Goal: Information Seeking & Learning: Learn about a topic

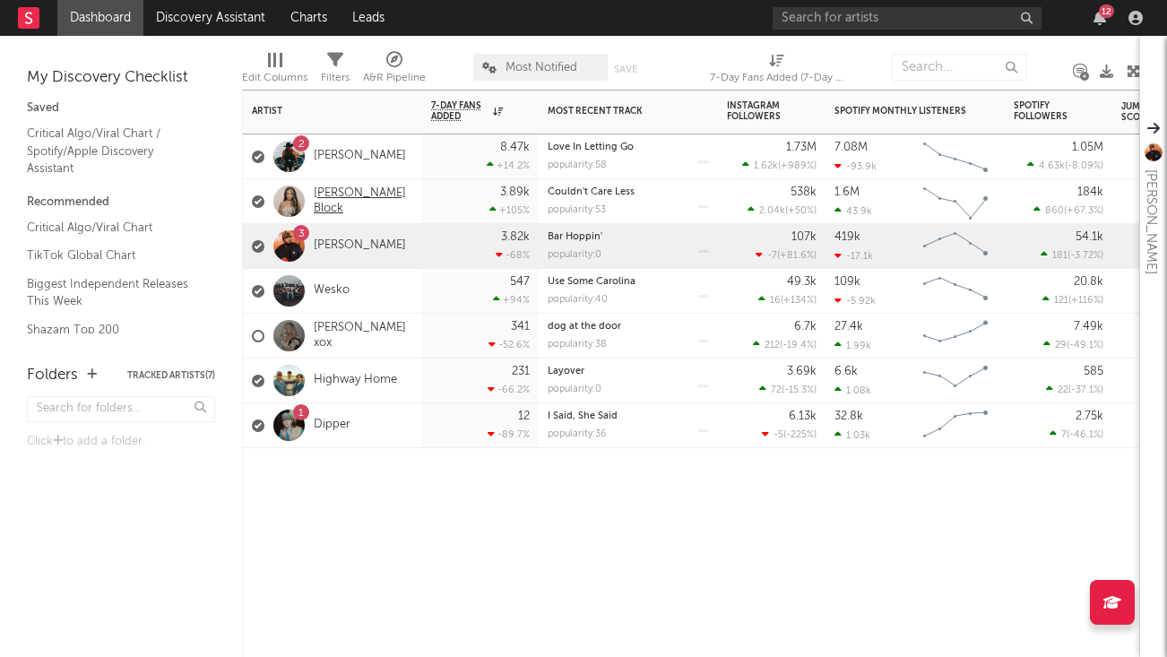
click at [358, 203] on link "[PERSON_NAME] Block" at bounding box center [364, 201] width 100 height 30
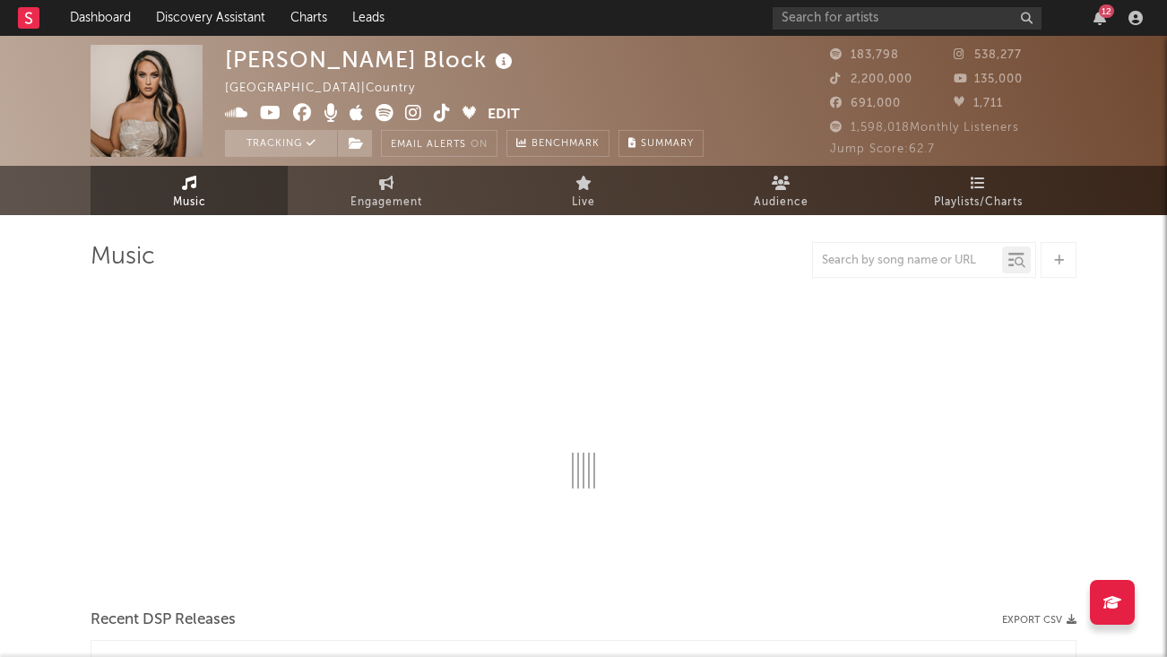
select select "6m"
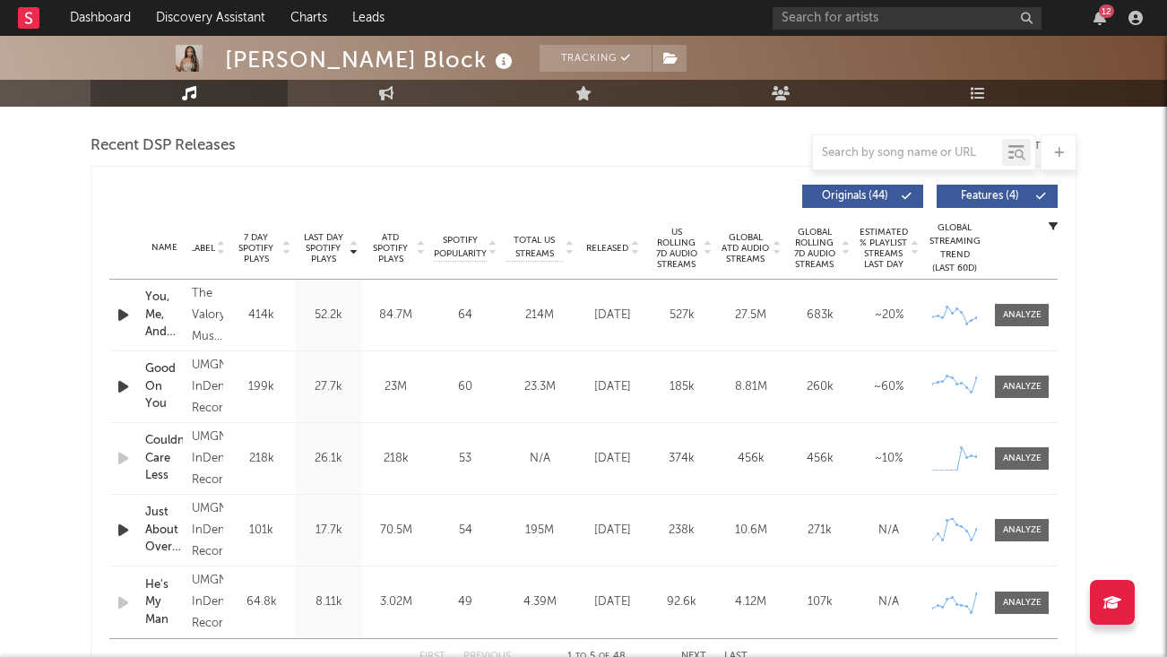
scroll to position [617, 0]
click at [1008, 446] on span at bounding box center [1022, 457] width 54 height 22
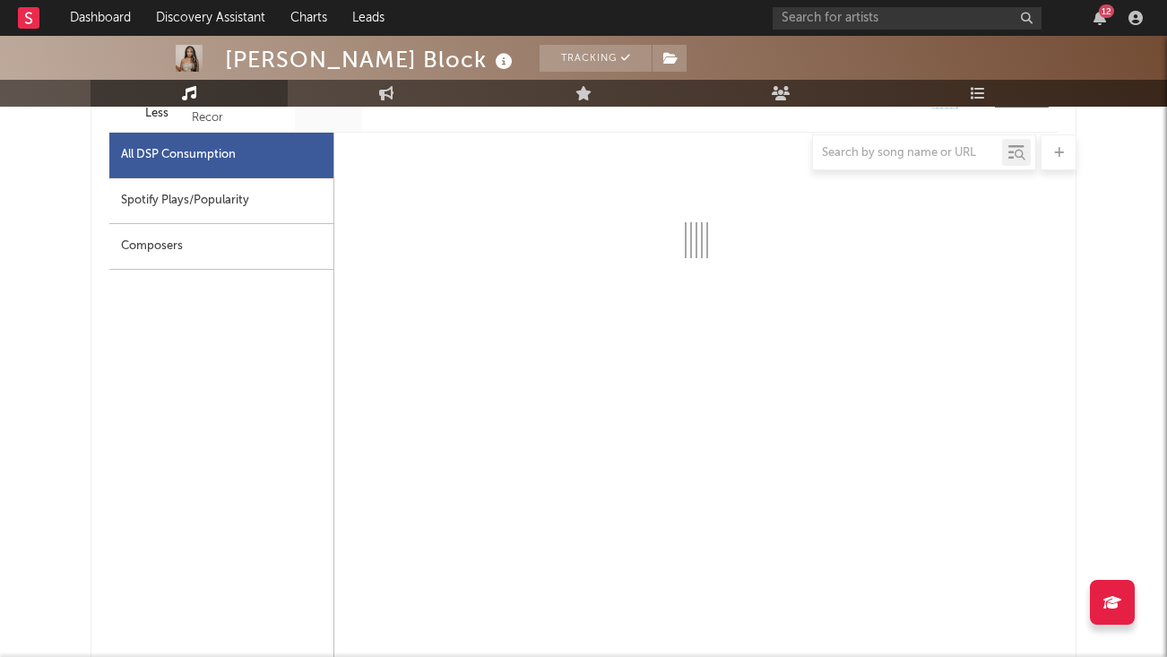
select select "1w"
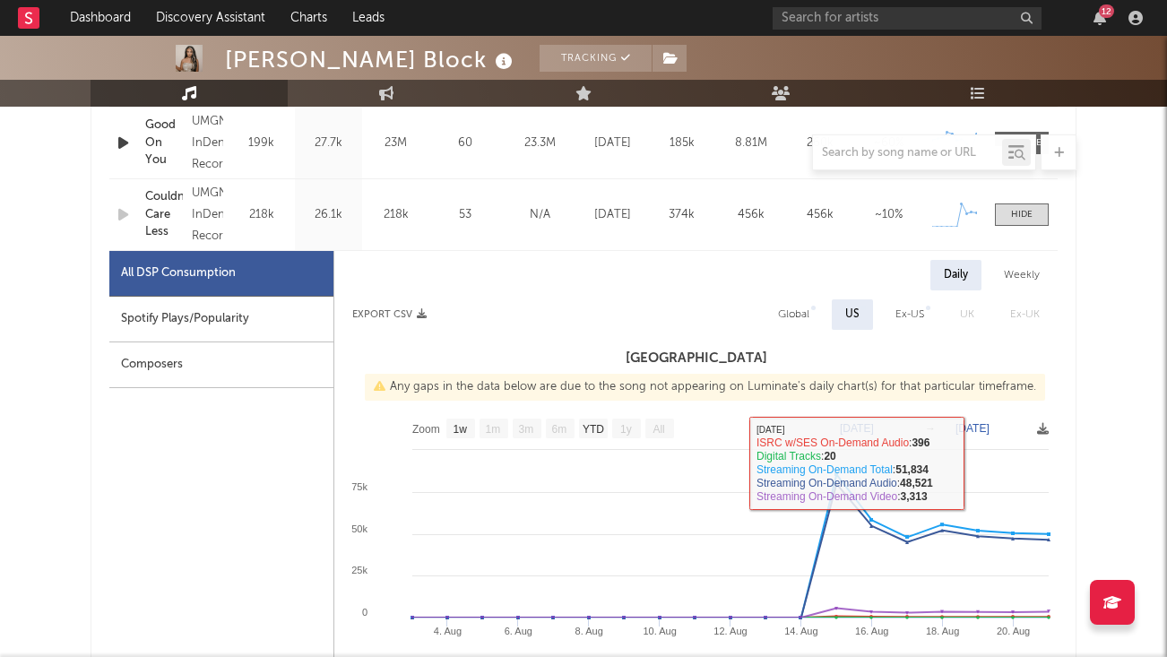
scroll to position [827, 0]
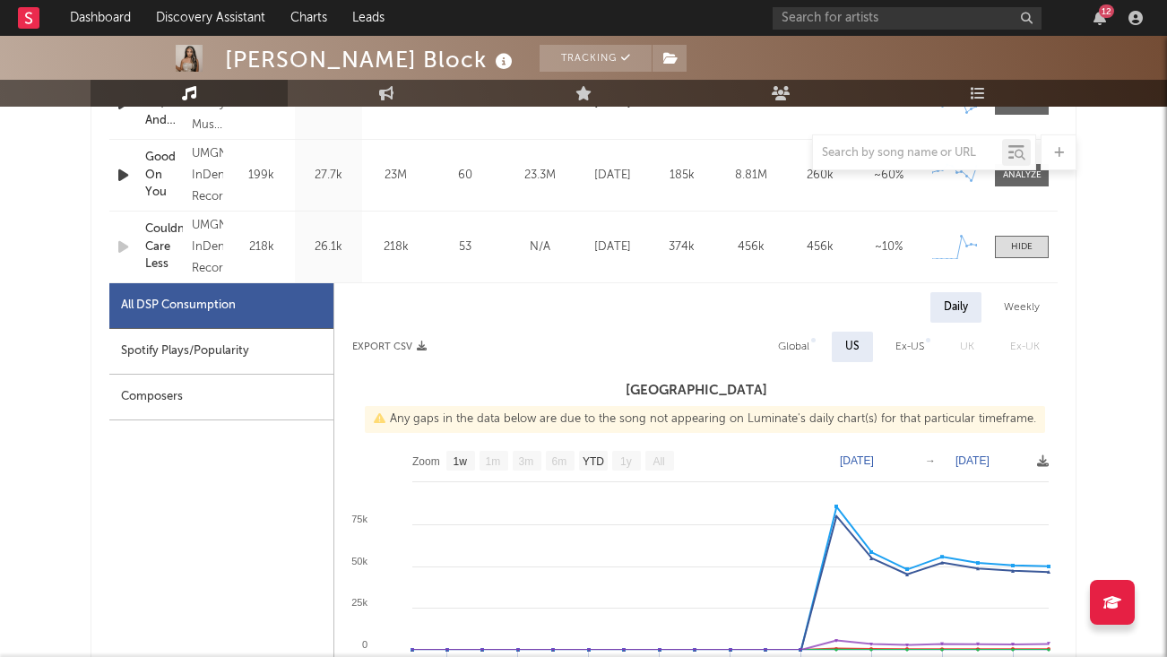
click at [1014, 299] on div "Weekly" at bounding box center [1022, 307] width 63 height 30
select select "1w"
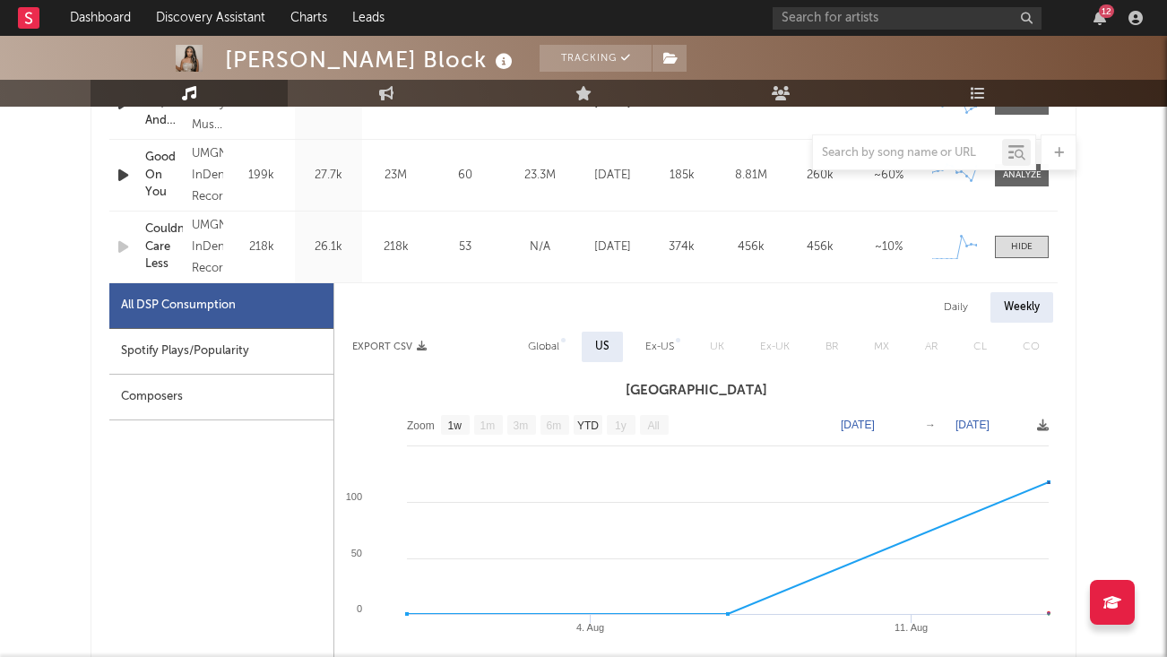
click at [959, 310] on div "Daily" at bounding box center [955, 307] width 51 height 30
select select "1w"
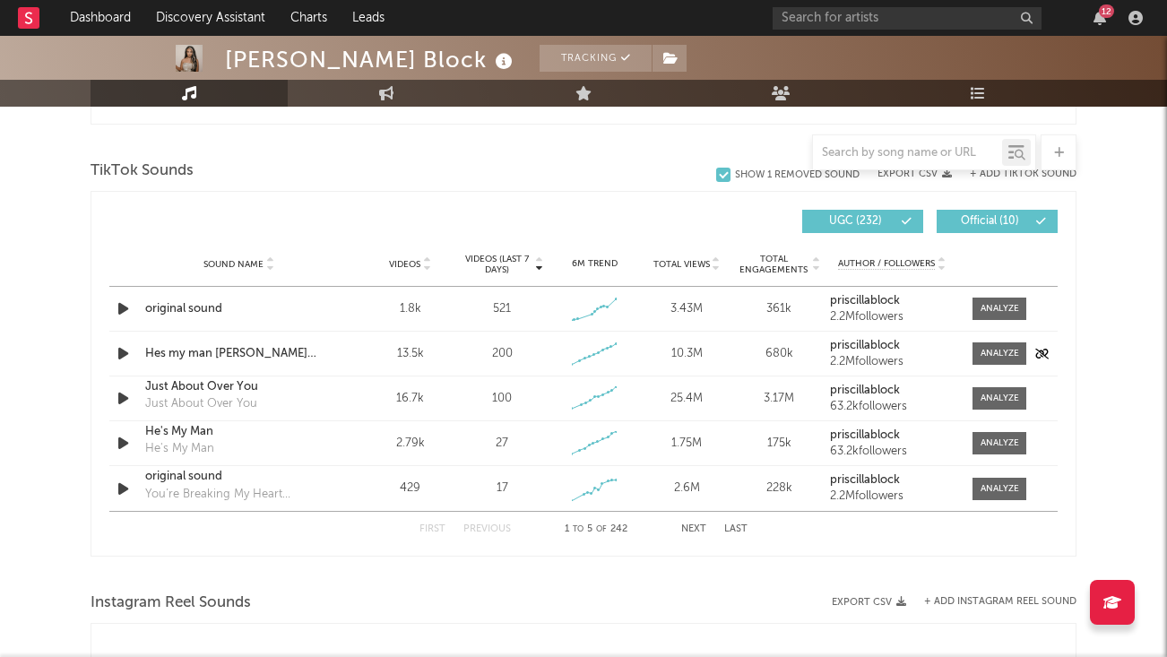
scroll to position [2034, 0]
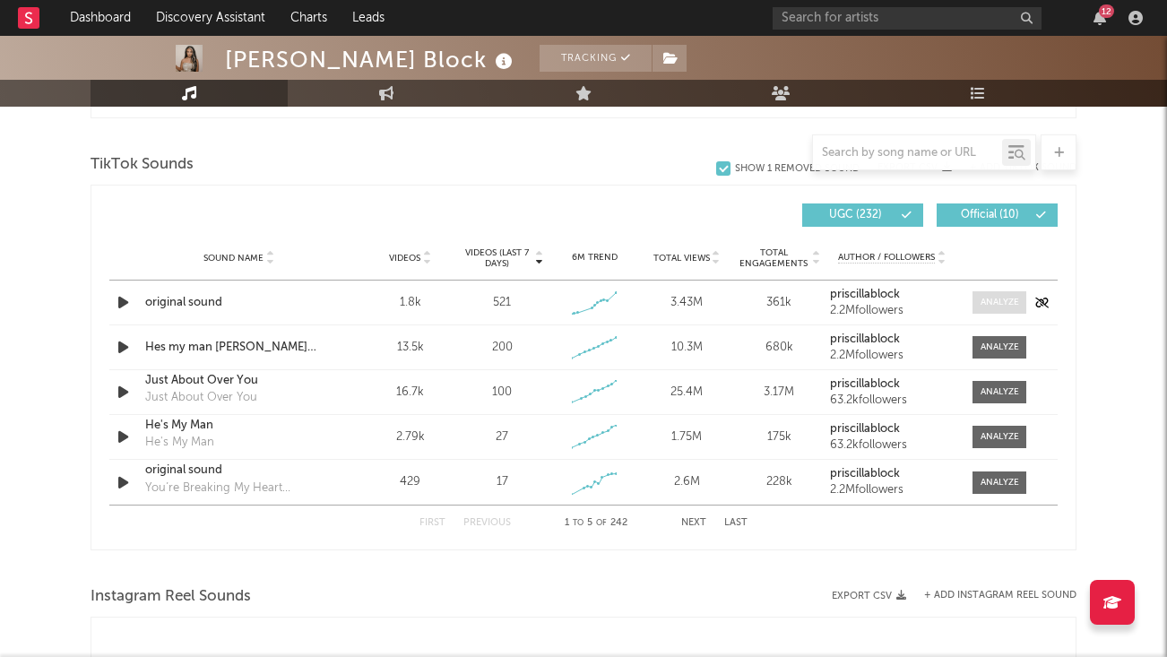
click at [991, 302] on div at bounding box center [1000, 302] width 39 height 13
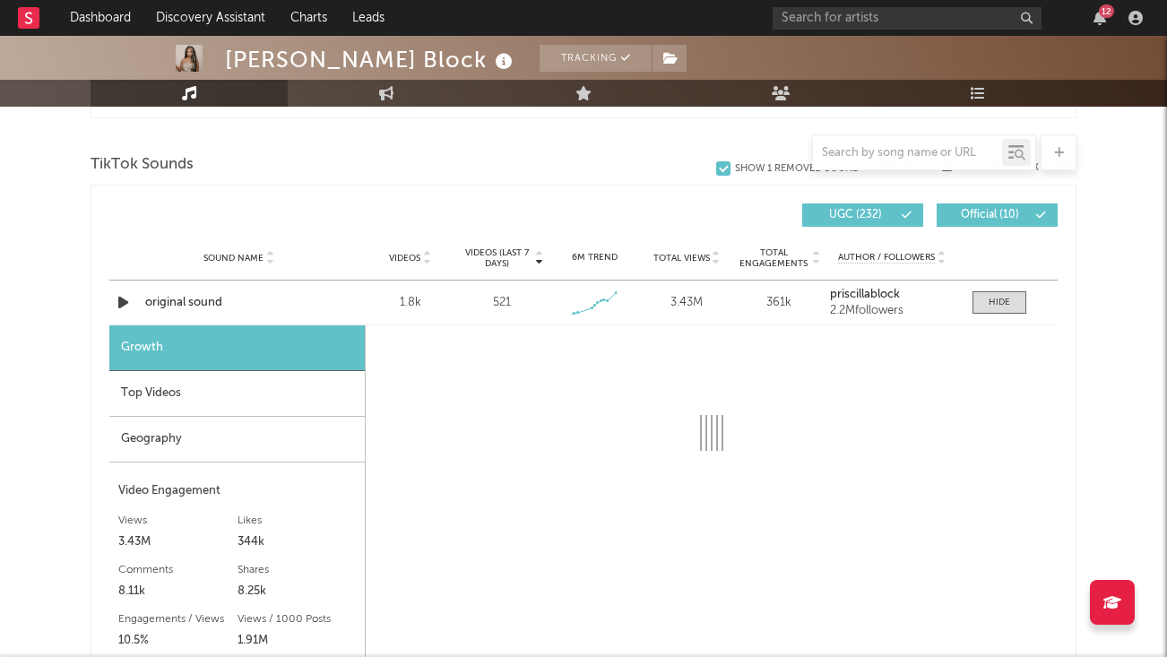
select select "1w"
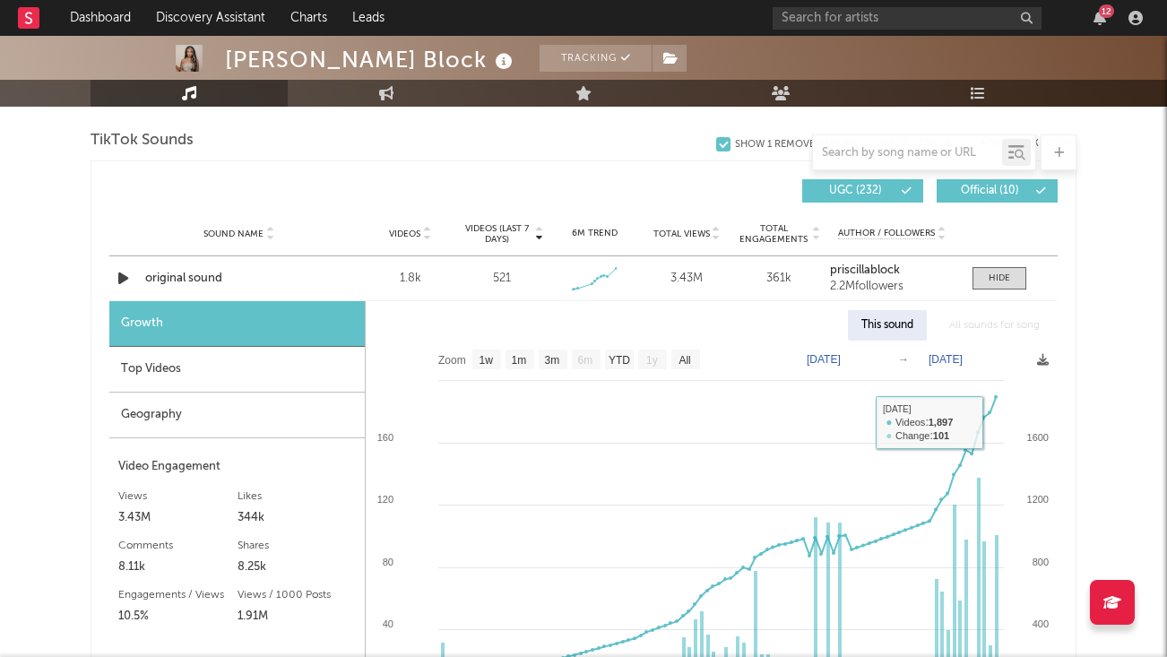
scroll to position [2055, 0]
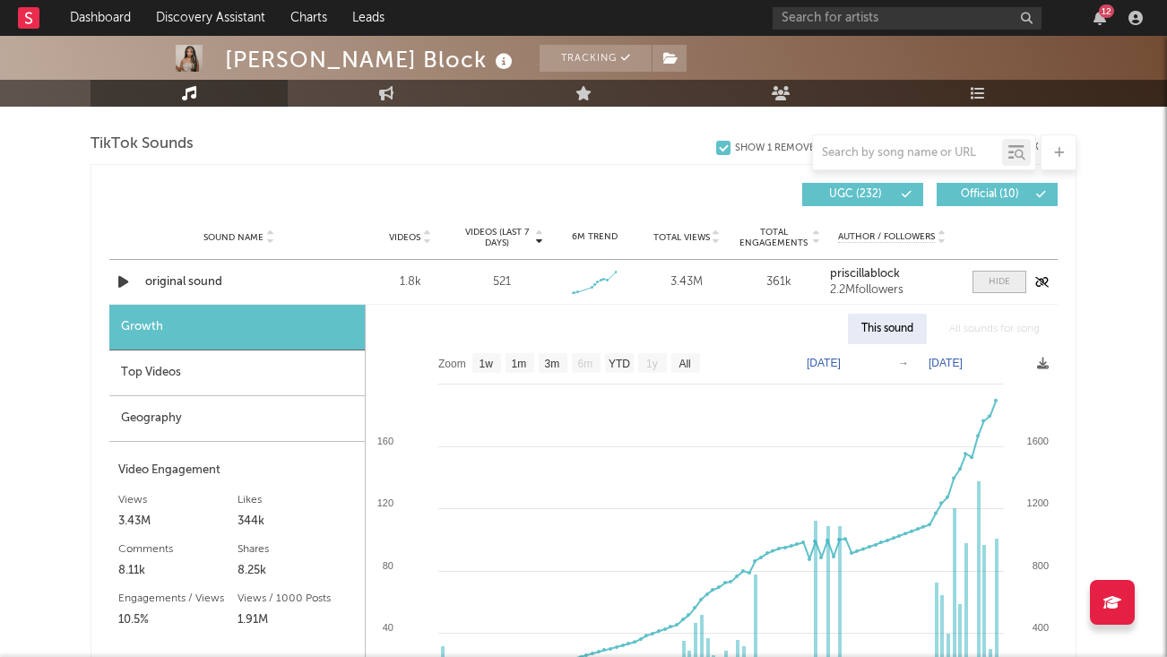
click at [1004, 283] on div at bounding box center [1000, 281] width 22 height 13
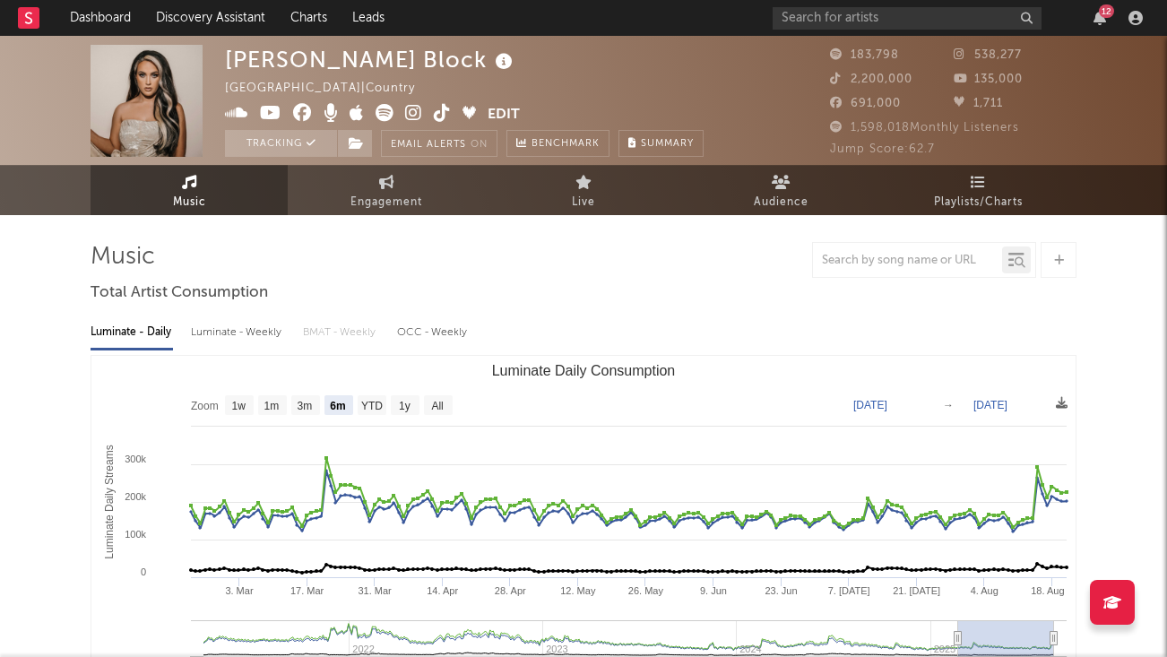
scroll to position [0, 0]
click at [110, 18] on link "Dashboard" at bounding box center [100, 18] width 86 height 36
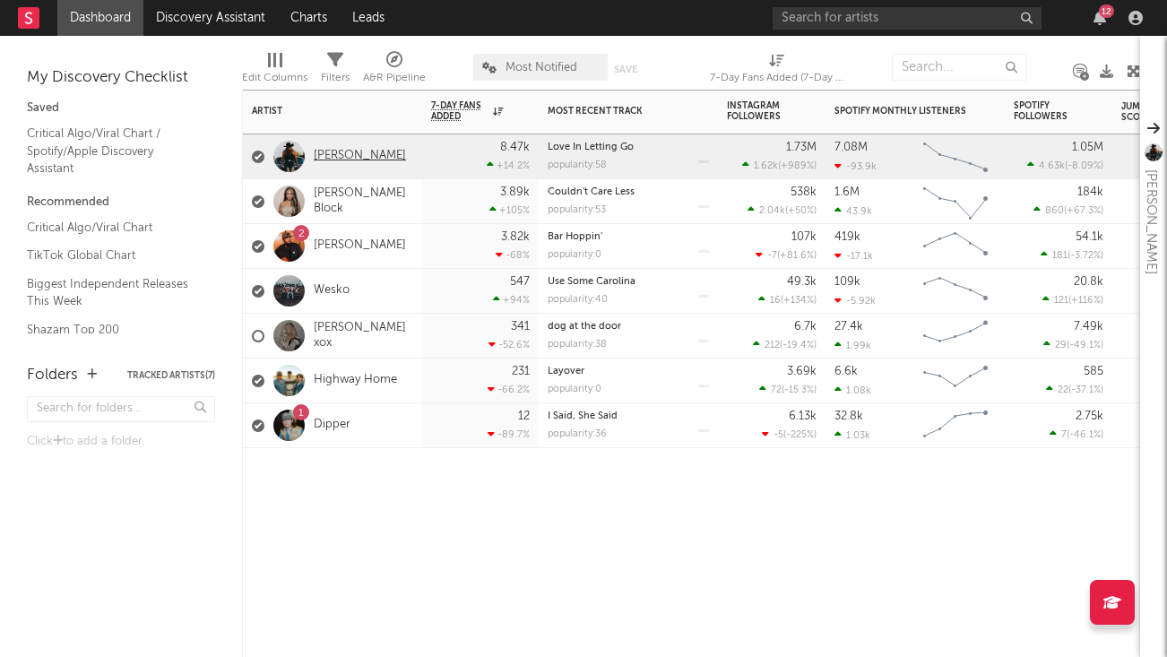
click at [367, 159] on link "[PERSON_NAME]" at bounding box center [360, 156] width 92 height 15
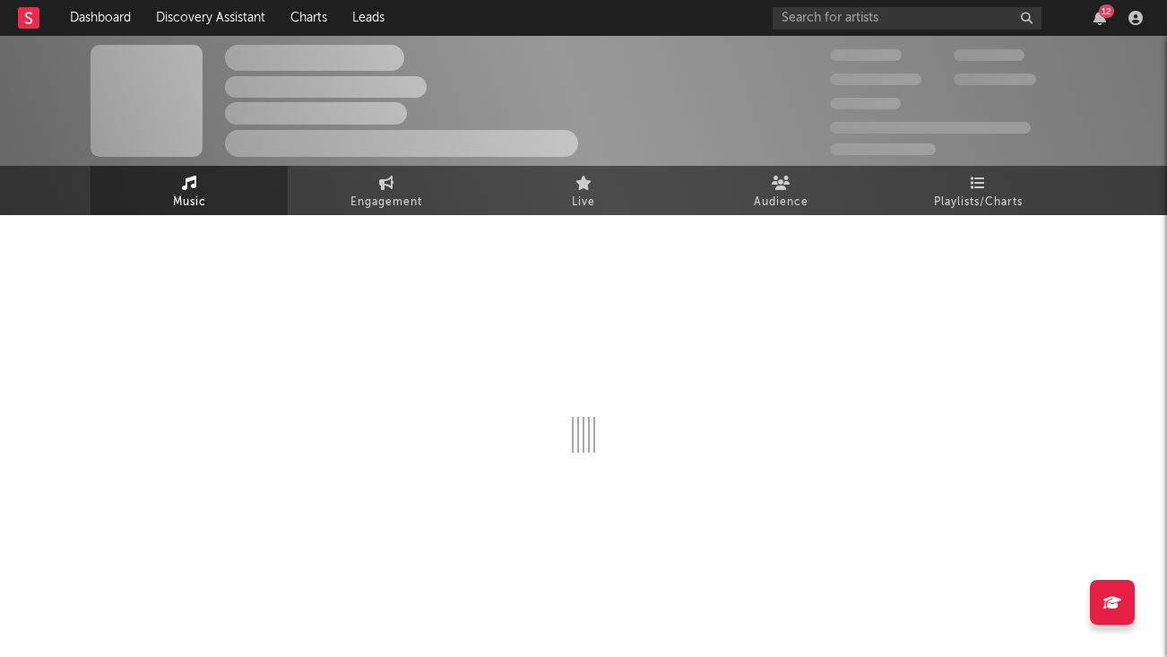
select select "6m"
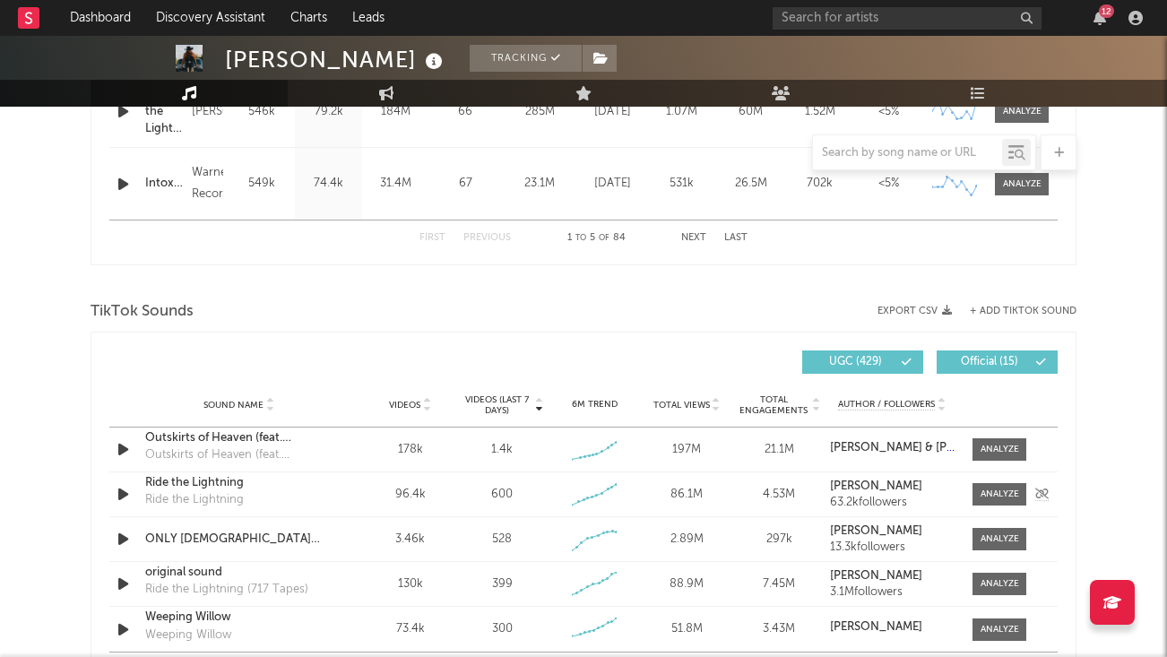
scroll to position [1033, 0]
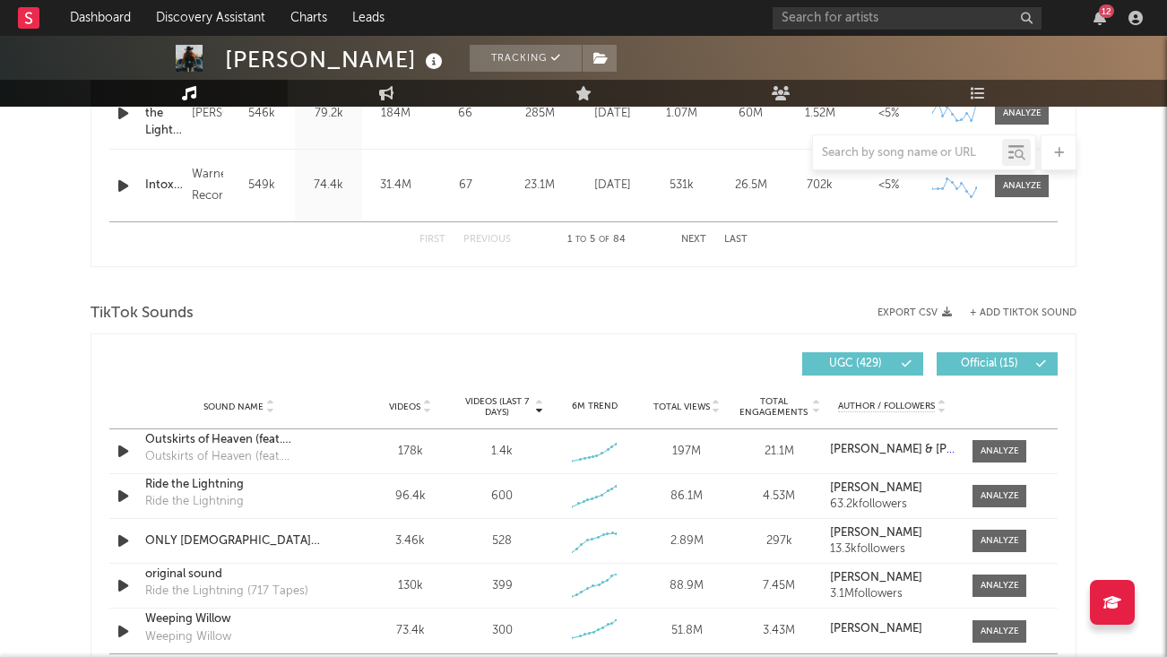
click at [1104, 317] on div "[PERSON_NAME] Tracking [GEOGRAPHIC_DATA] | Country Edit Tracking Email Alerts O…" at bounding box center [583, 357] width 1167 height 2708
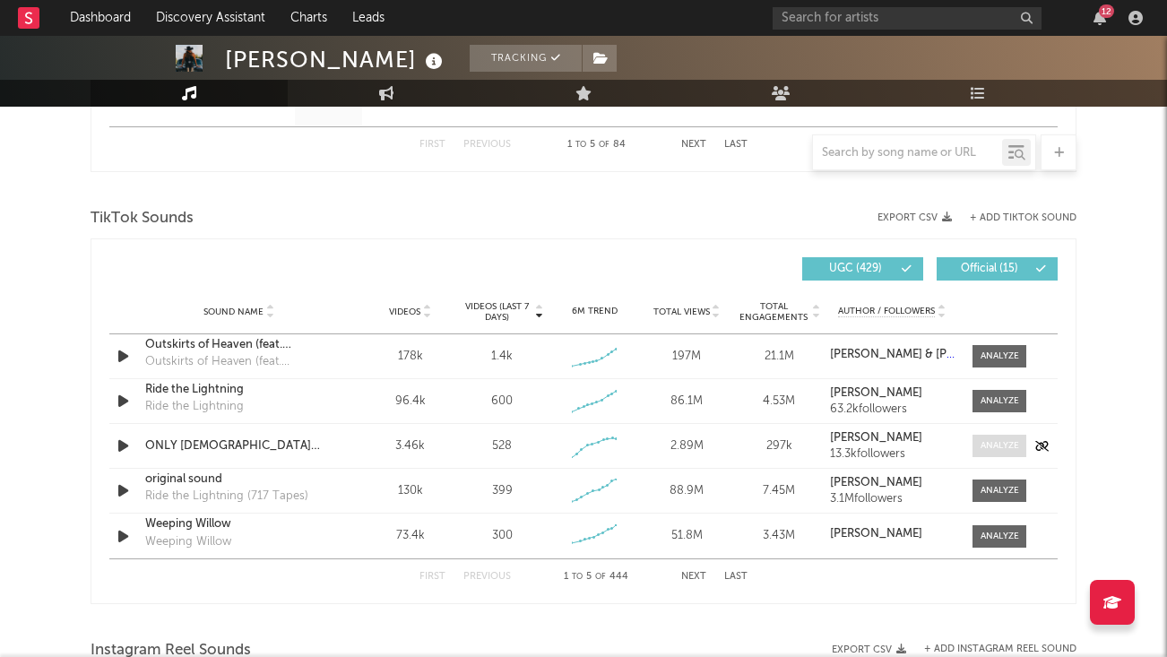
click at [997, 439] on div at bounding box center [1000, 445] width 39 height 13
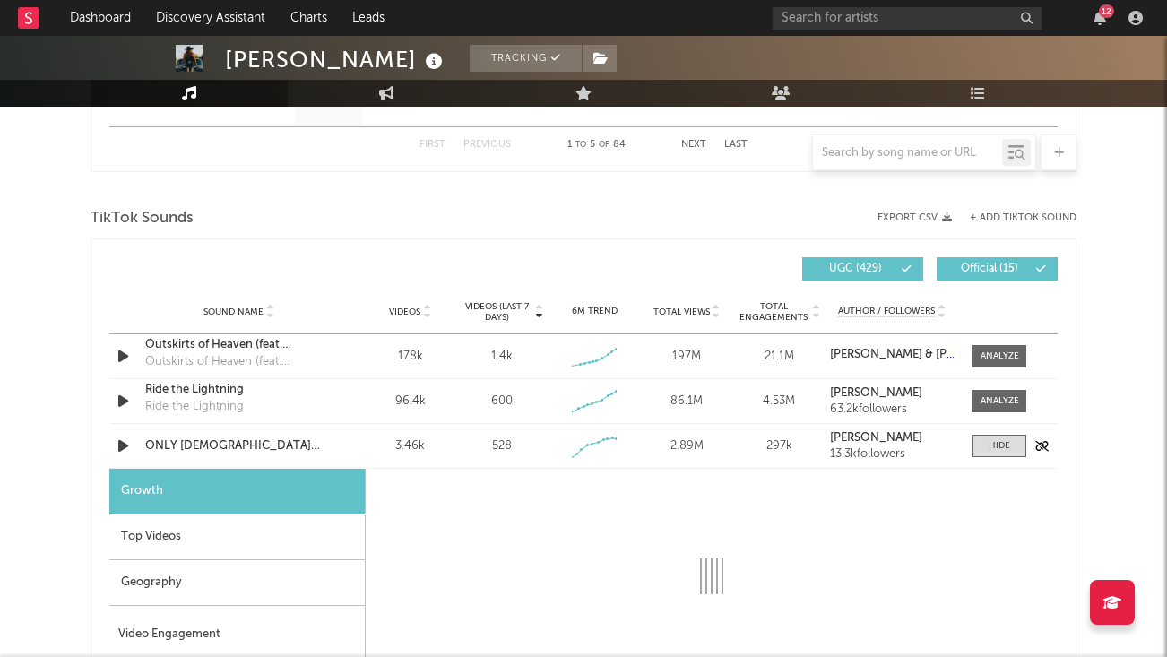
select select "1w"
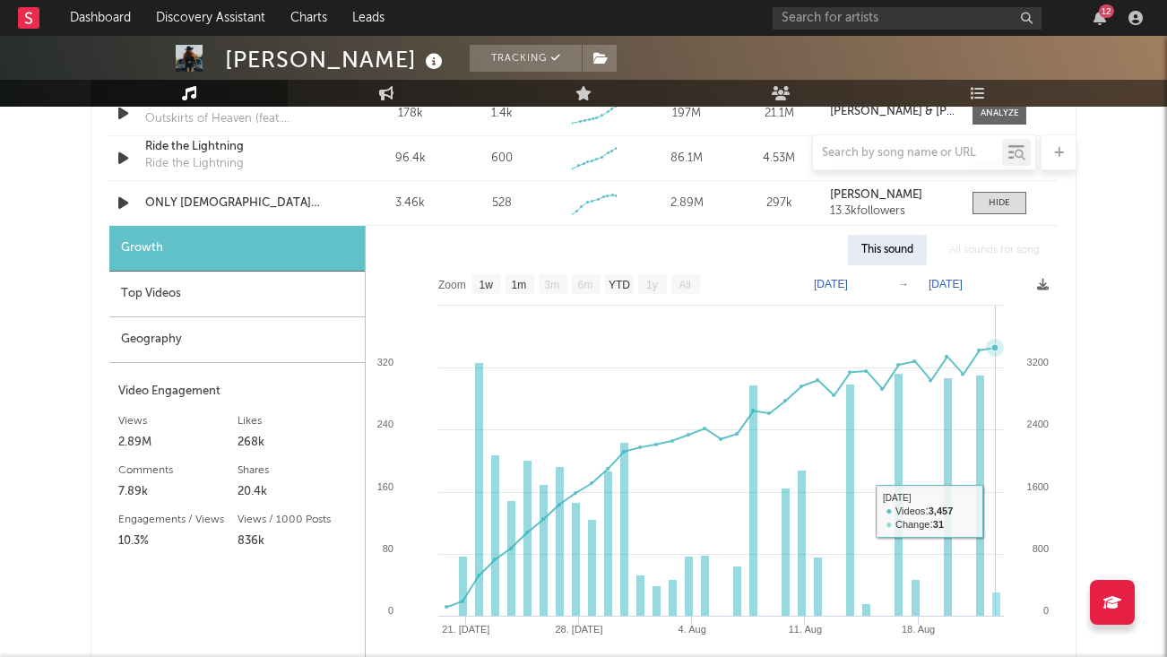
scroll to position [1354, 0]
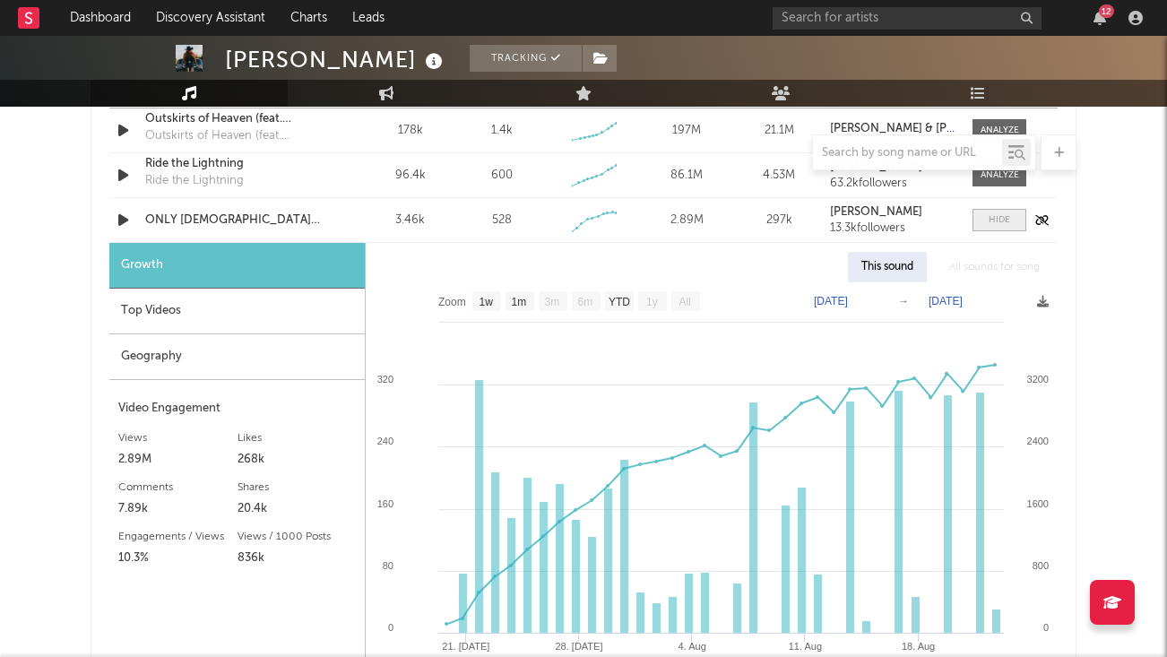
click at [1007, 225] on div at bounding box center [1000, 219] width 22 height 13
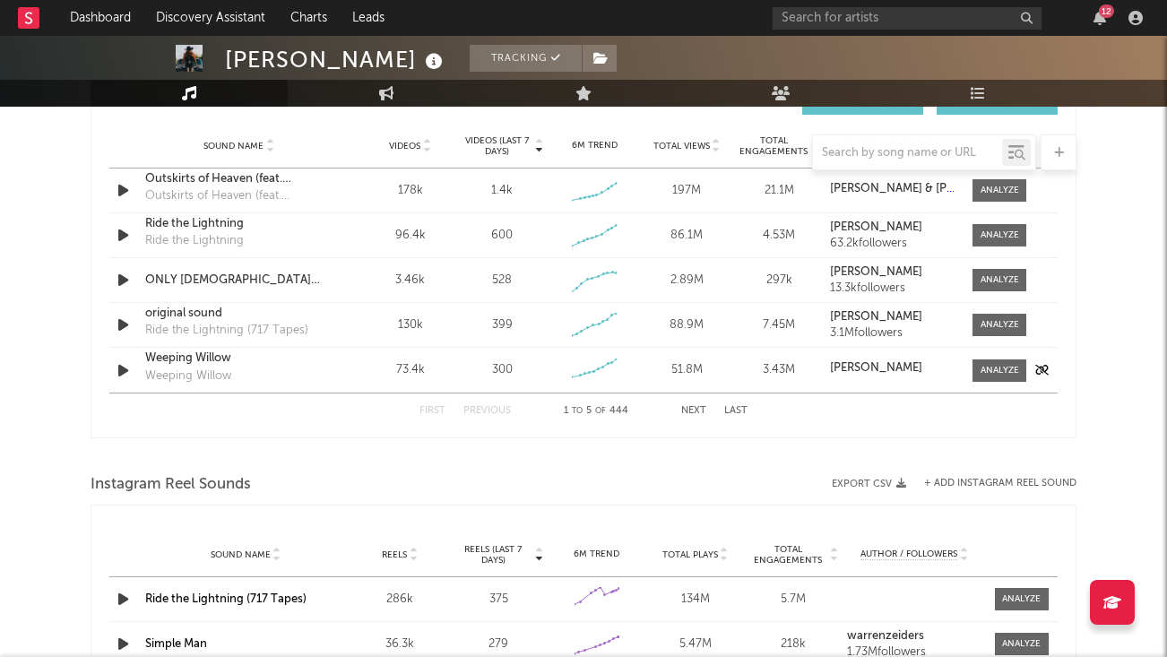
scroll to position [1289, 0]
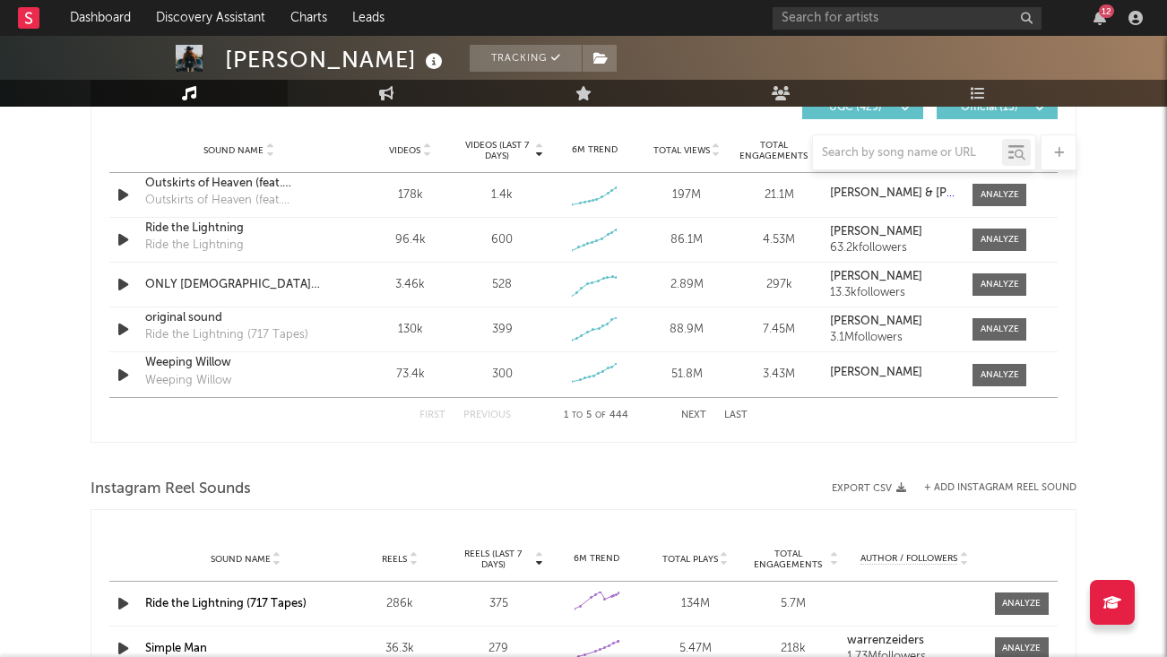
click at [689, 413] on button "Next" at bounding box center [693, 416] width 25 height 10
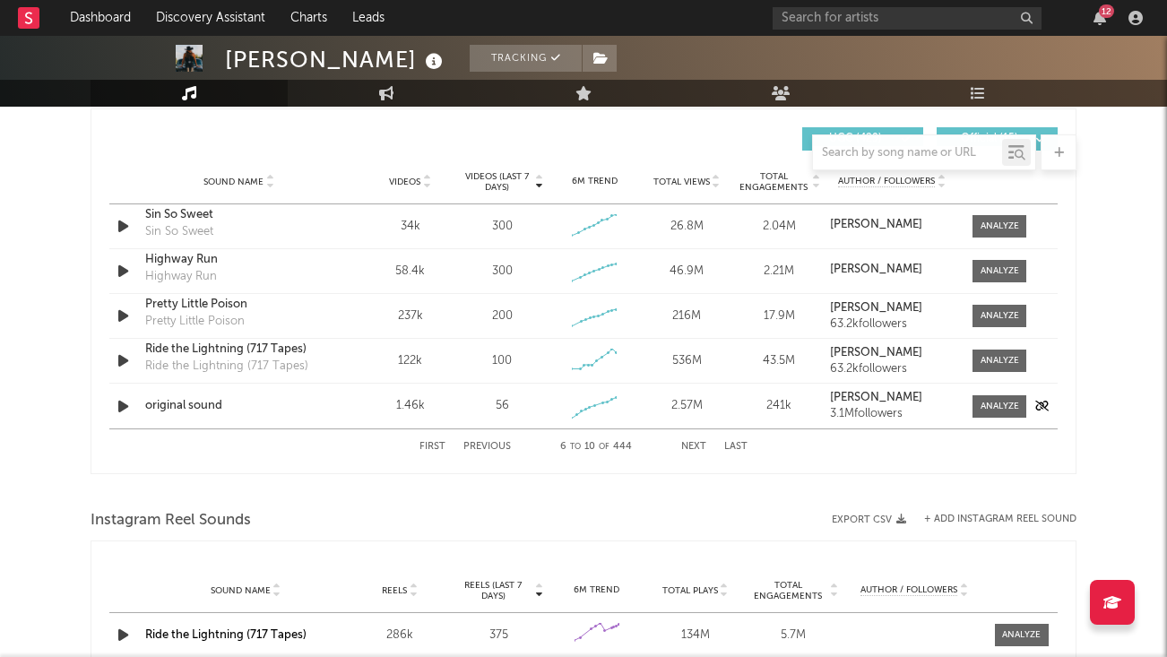
scroll to position [1258, 0]
click at [740, 447] on button "Last" at bounding box center [735, 447] width 23 height 10
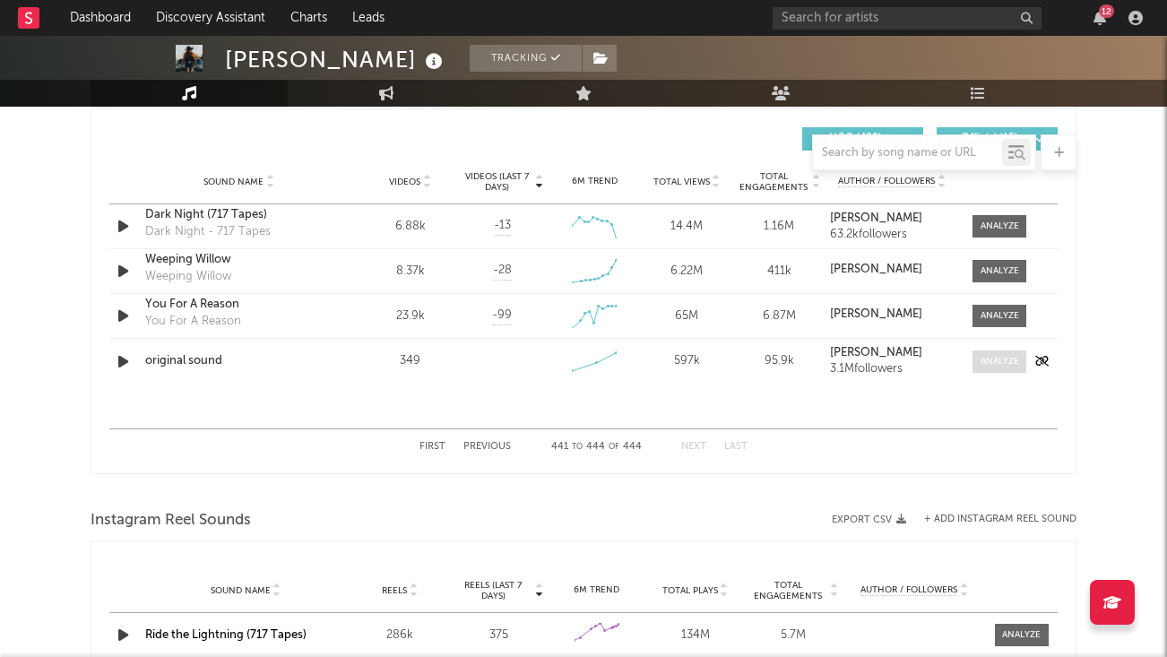
click at [1003, 363] on div at bounding box center [1000, 361] width 39 height 13
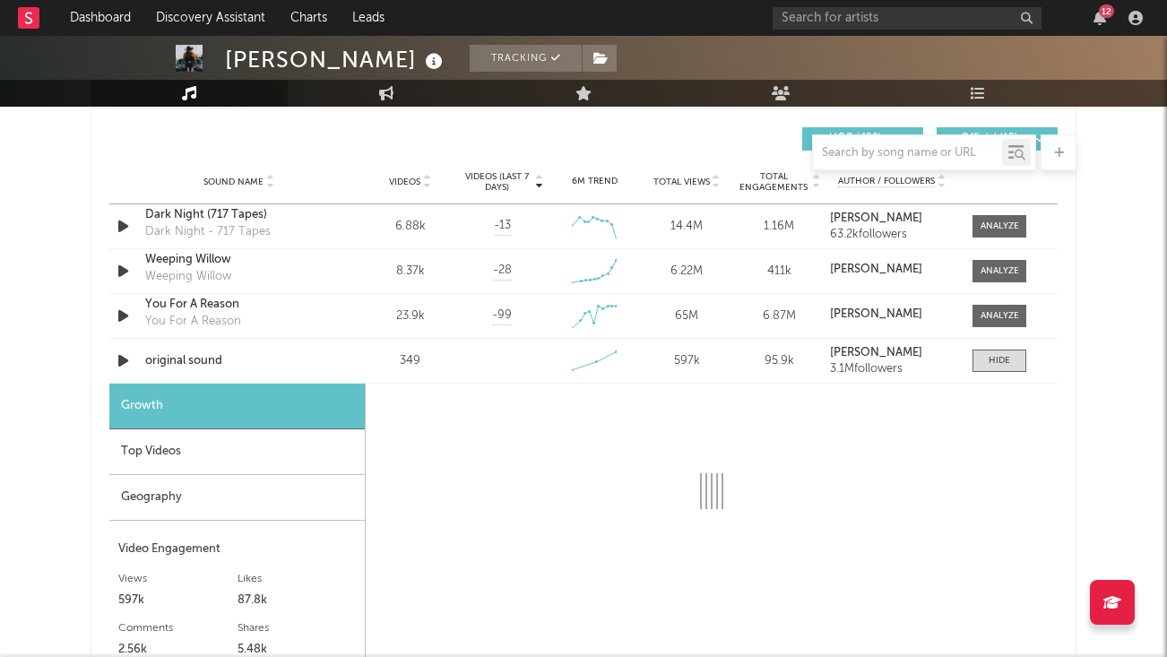
select select "1w"
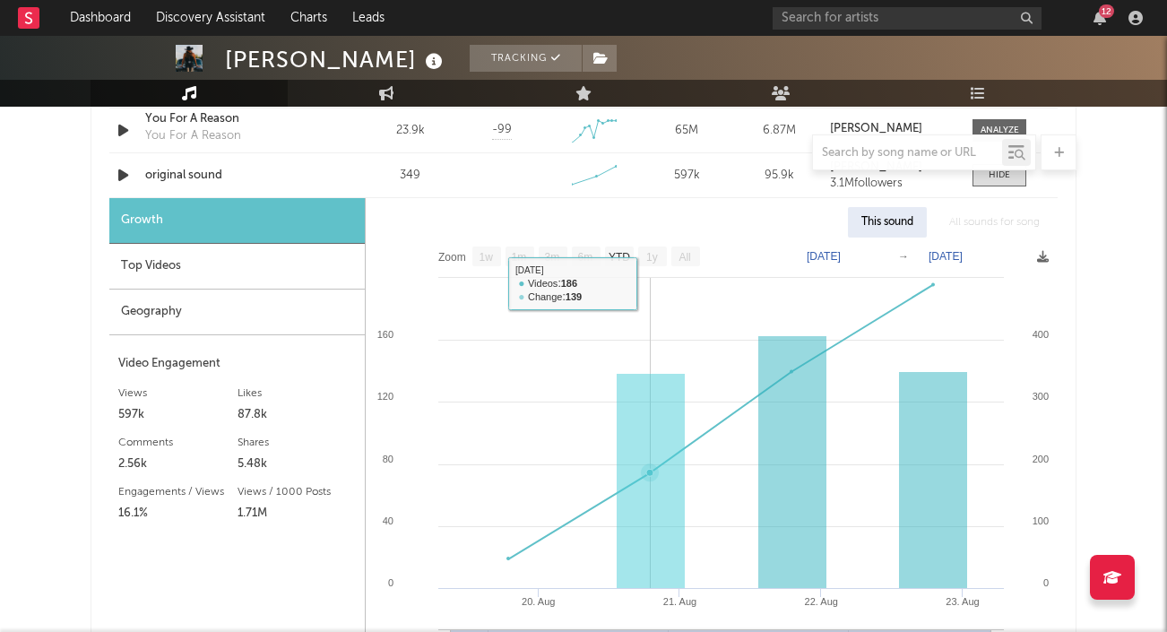
scroll to position [1423, 0]
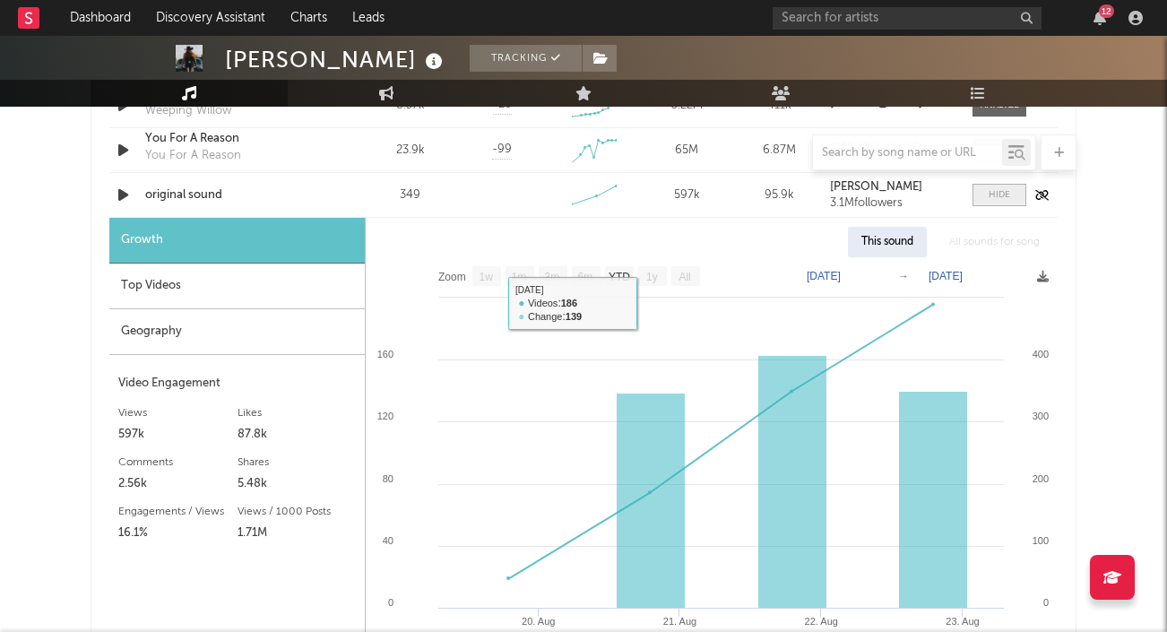
click at [1013, 193] on span at bounding box center [1000, 195] width 54 height 22
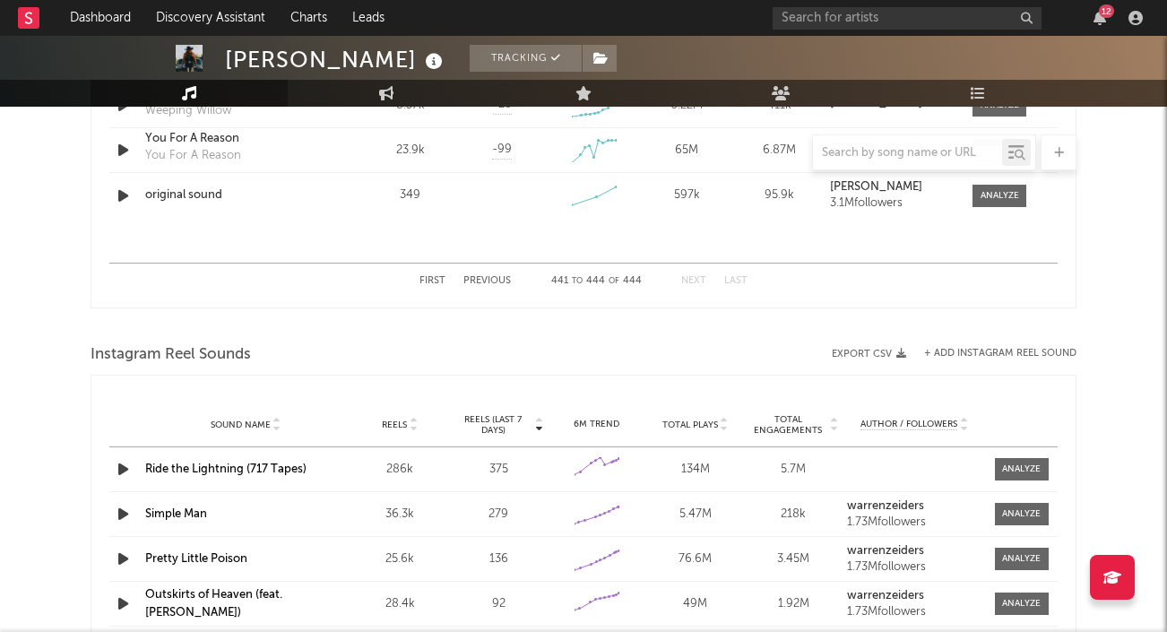
click at [431, 281] on button "First" at bounding box center [433, 281] width 26 height 10
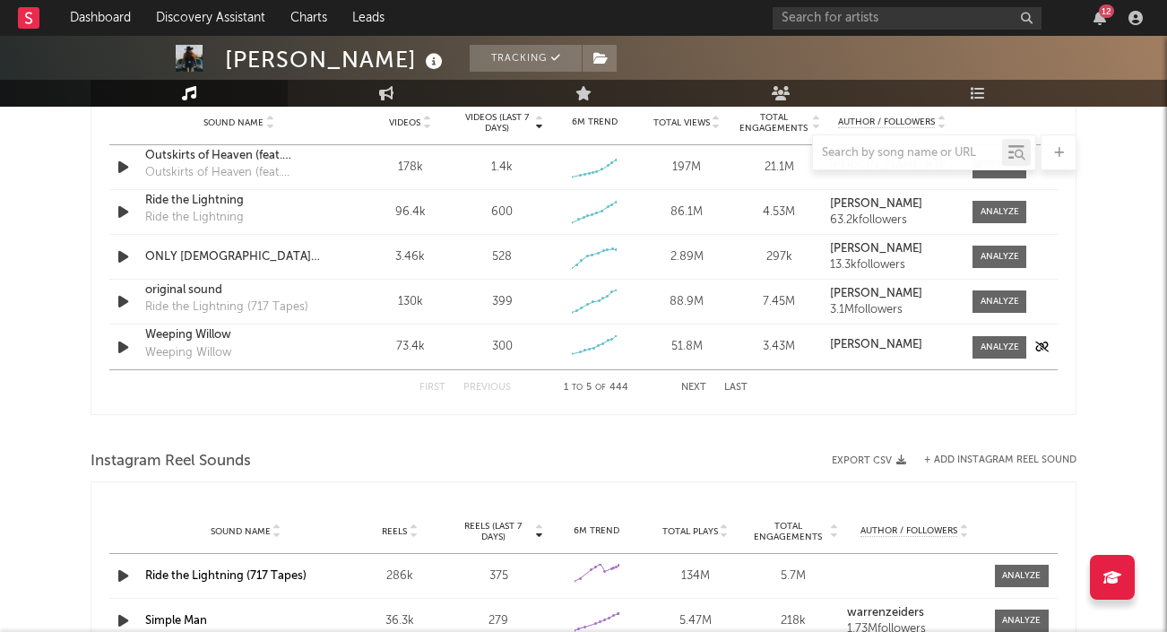
scroll to position [1276, 0]
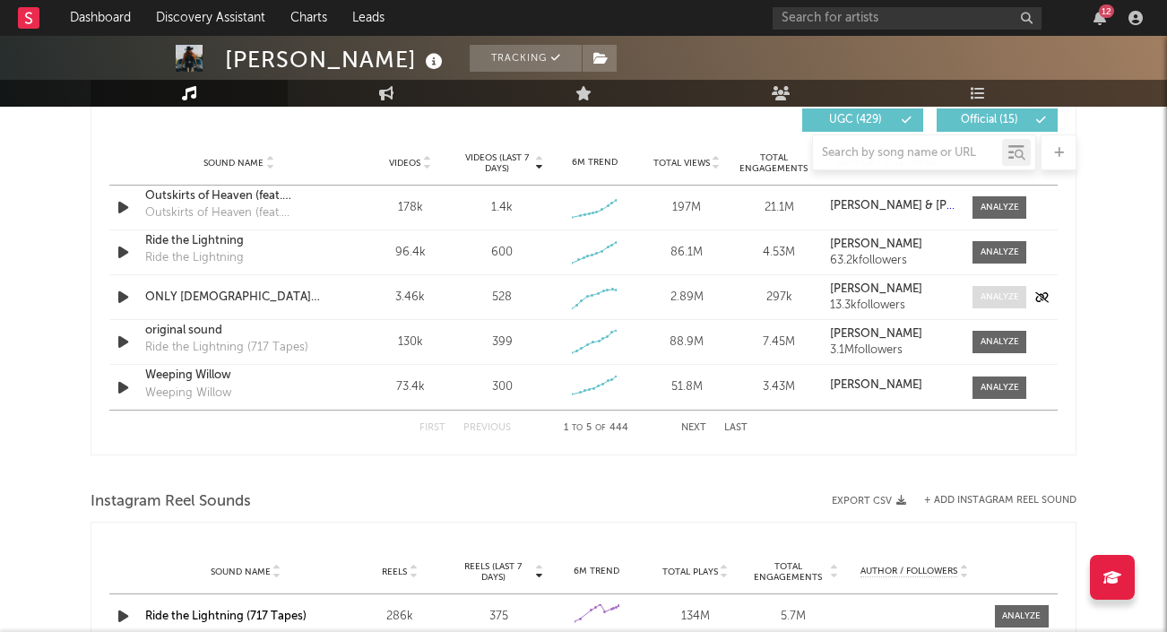
click at [991, 290] on div at bounding box center [1000, 296] width 39 height 13
select select "1w"
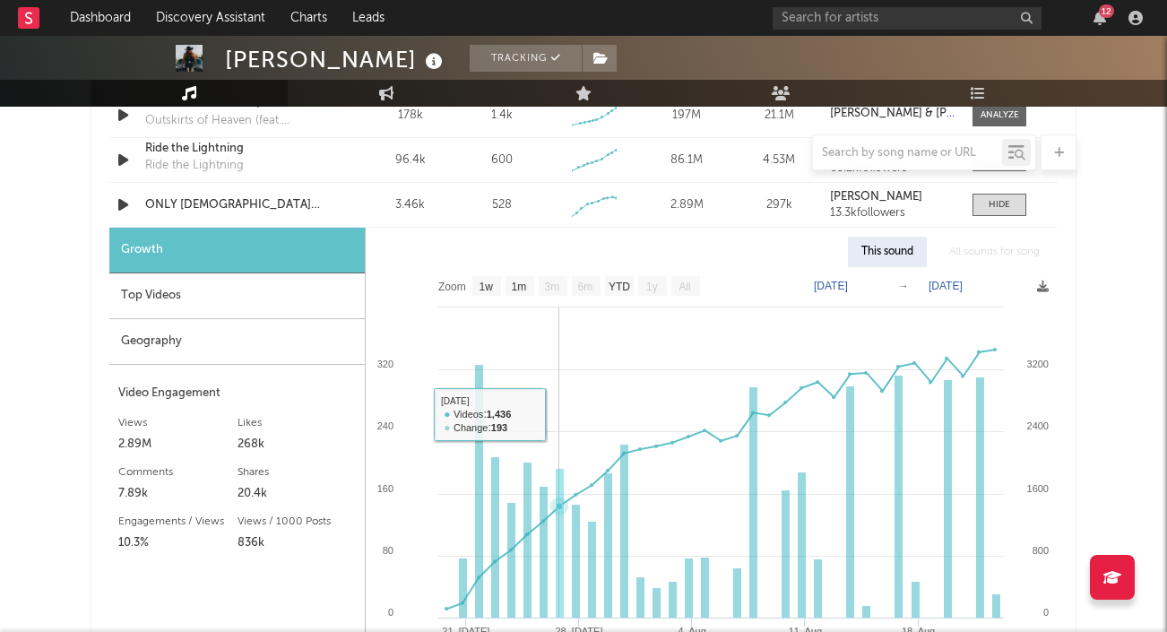
scroll to position [1365, 0]
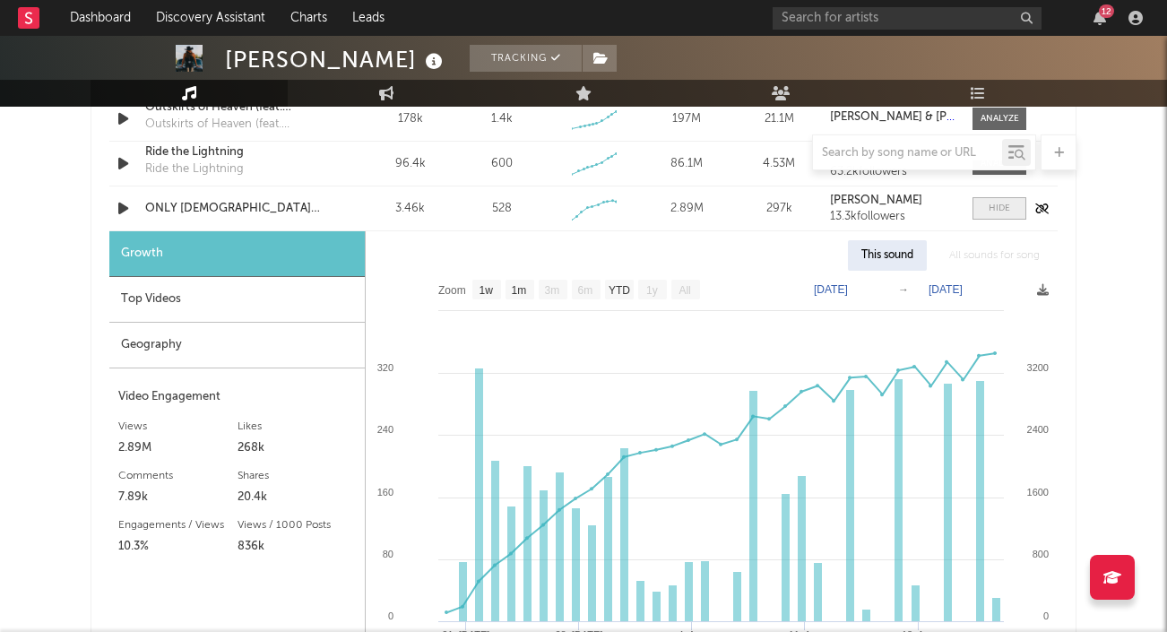
click at [989, 203] on div at bounding box center [1000, 208] width 22 height 13
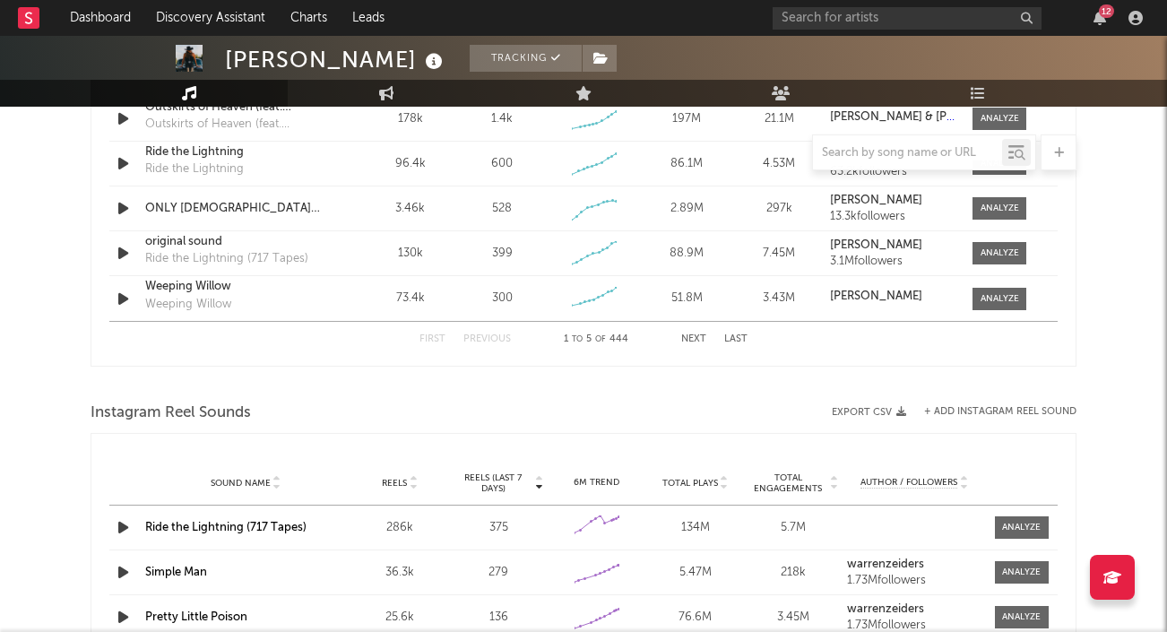
click at [735, 331] on div "First Previous 1 to 5 of 444 Next Last" at bounding box center [584, 339] width 328 height 35
click at [734, 337] on button "Last" at bounding box center [735, 339] width 23 height 10
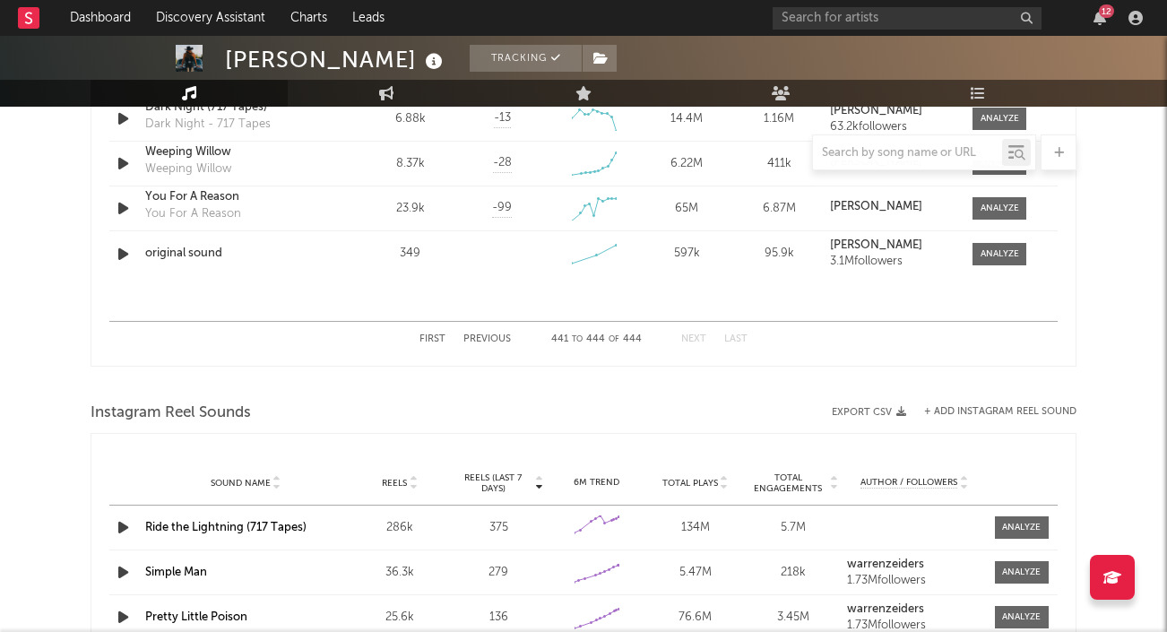
scroll to position [1323, 0]
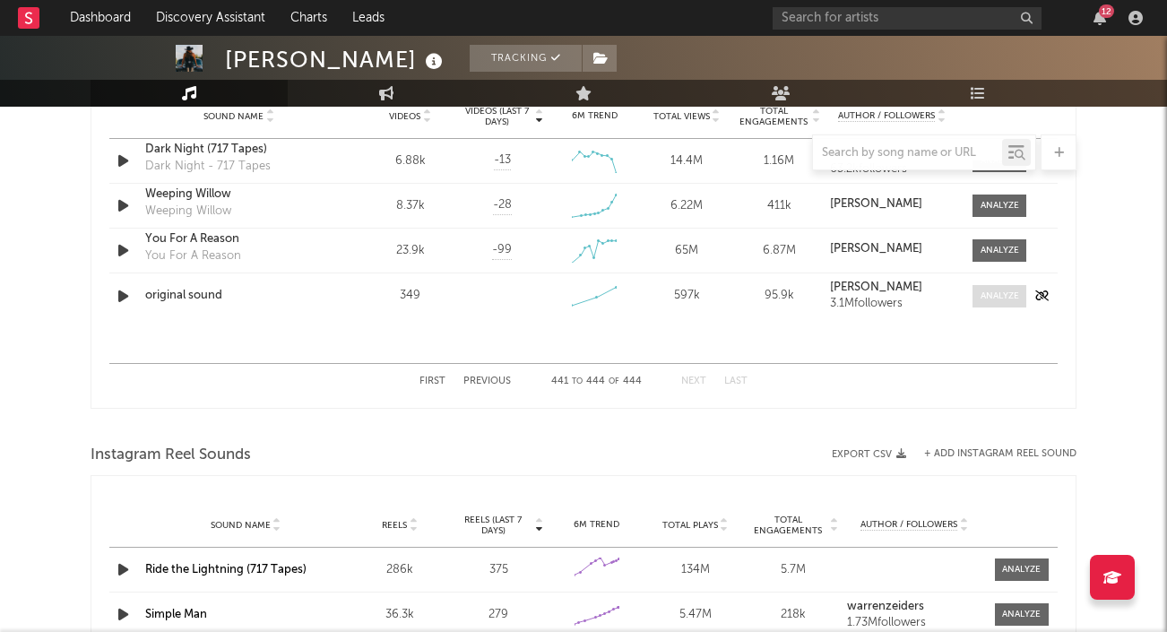
click at [999, 291] on div at bounding box center [1000, 296] width 39 height 13
select select "1w"
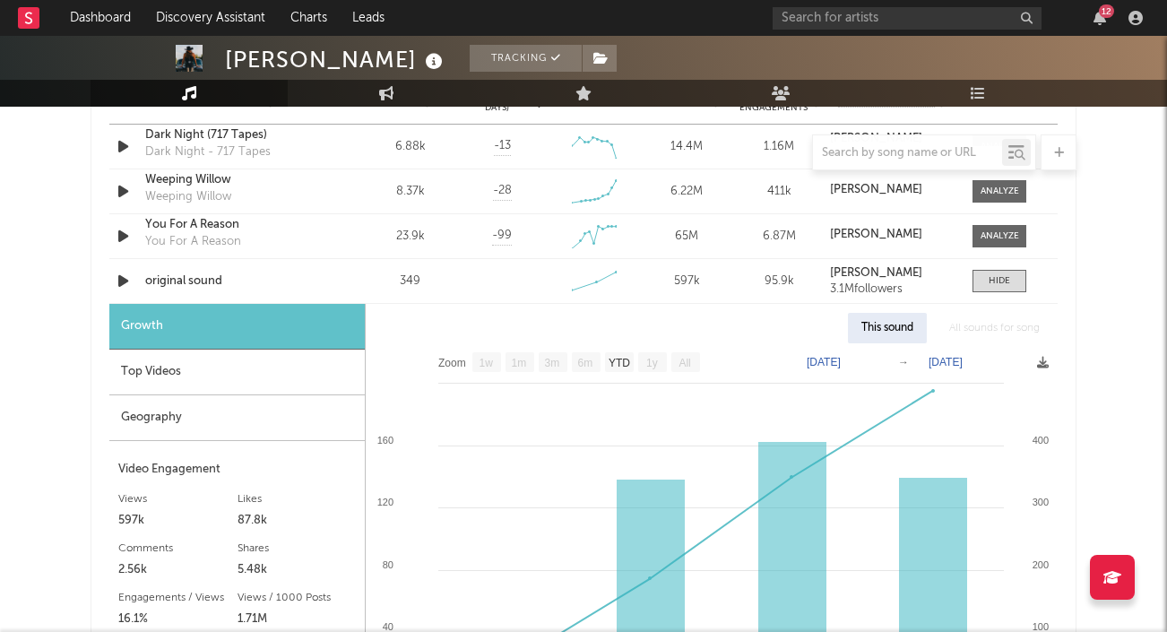
scroll to position [1344, 0]
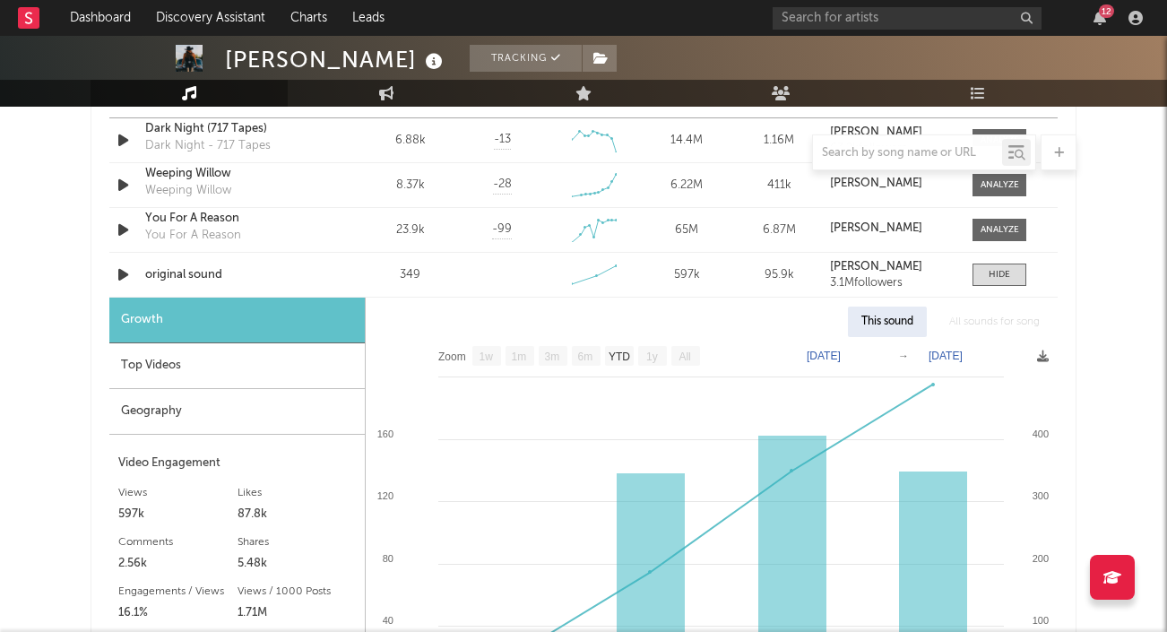
click at [927, 0] on div "12" at bounding box center [961, 18] width 376 height 36
click at [102, 19] on link "Dashboard" at bounding box center [100, 18] width 86 height 36
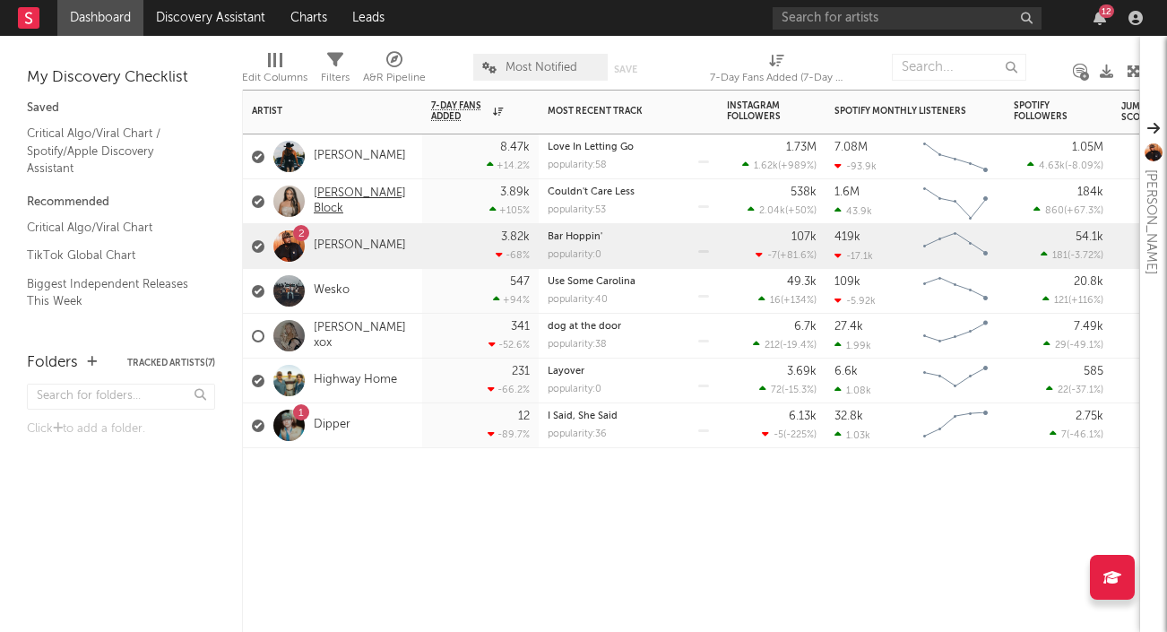
click at [337, 196] on link "[PERSON_NAME] Block" at bounding box center [364, 201] width 100 height 30
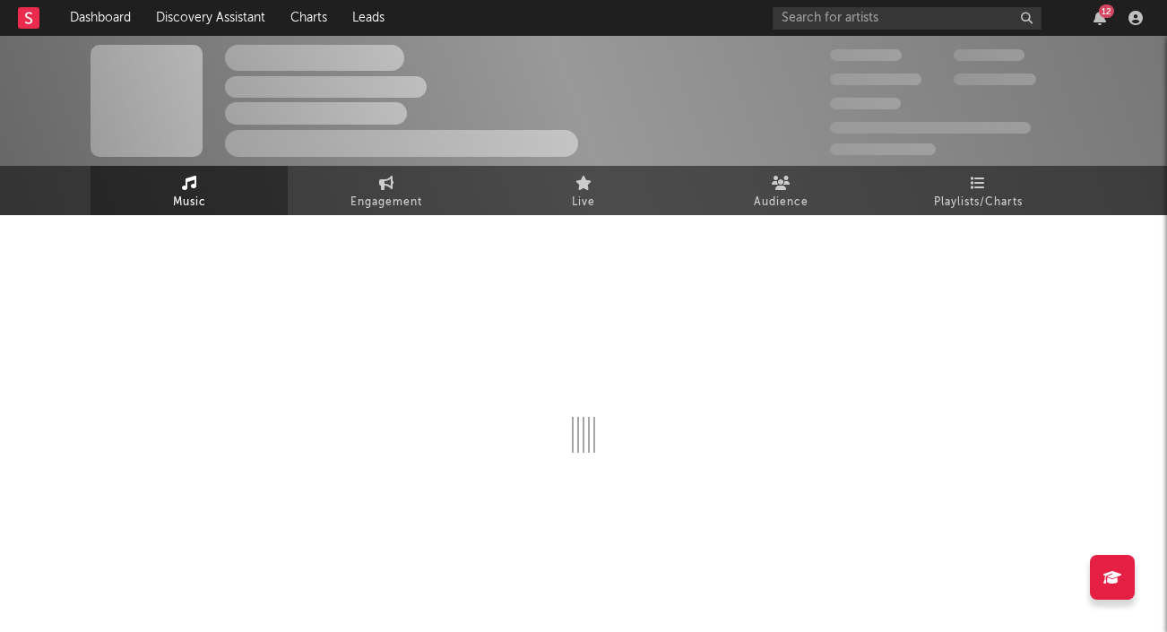
select select "6m"
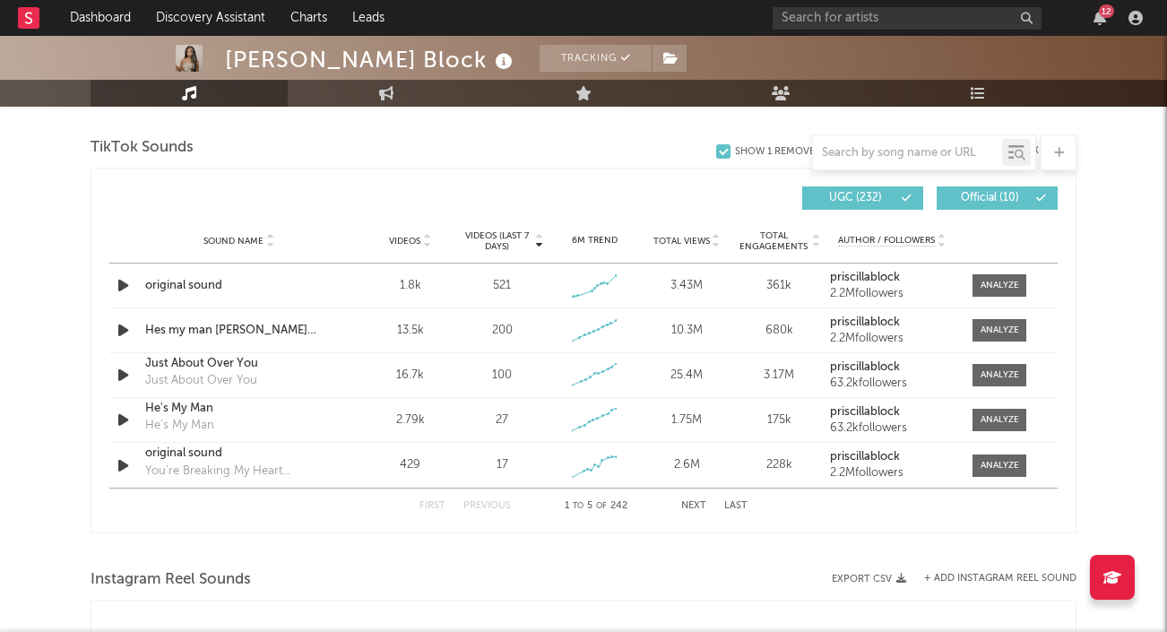
scroll to position [1211, 0]
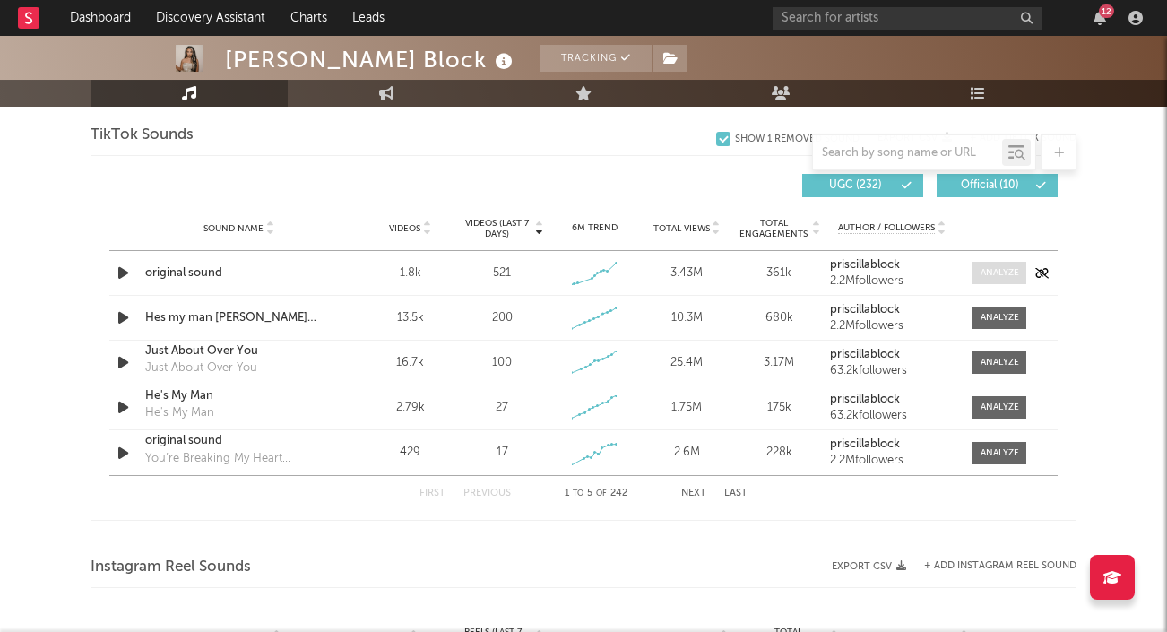
click at [983, 265] on span at bounding box center [1000, 273] width 54 height 22
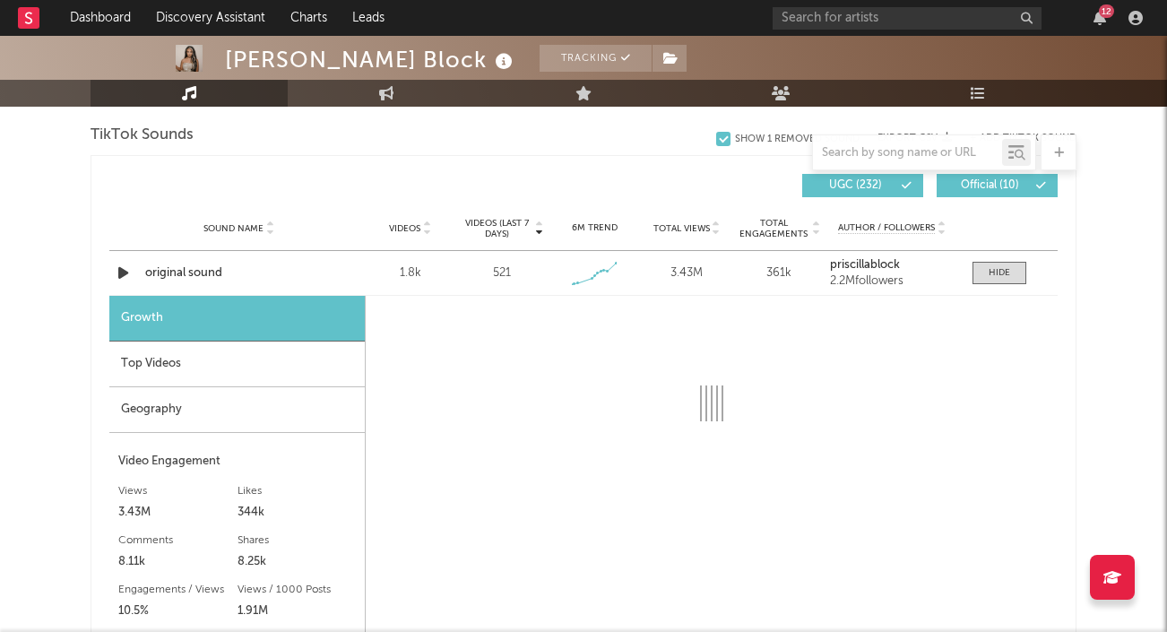
select select "1w"
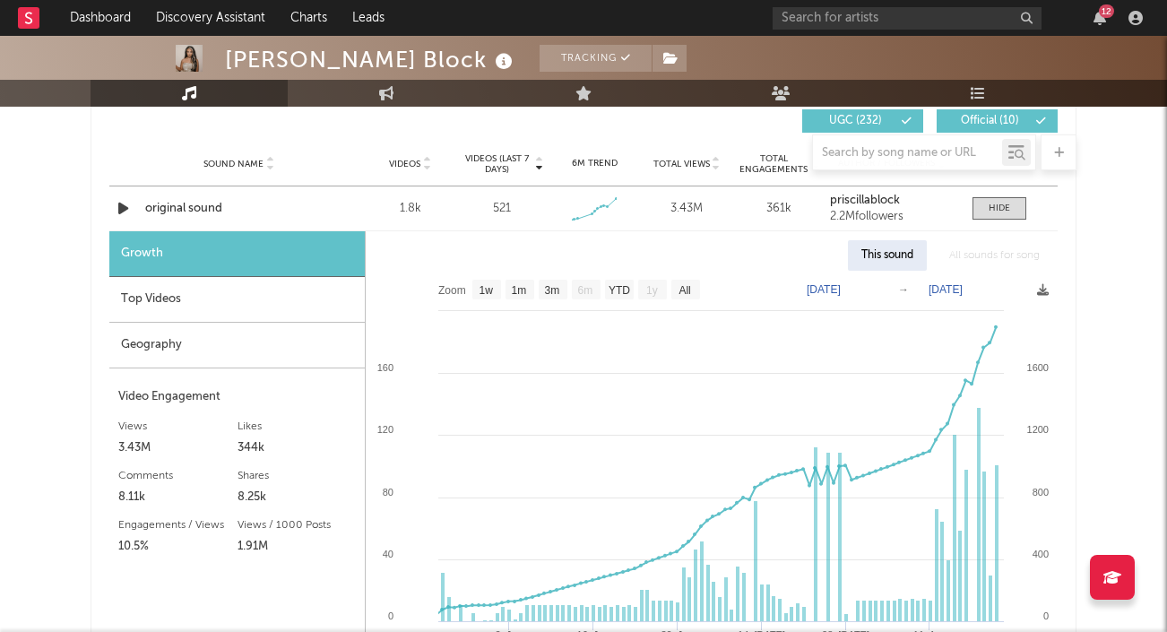
scroll to position [984, 0]
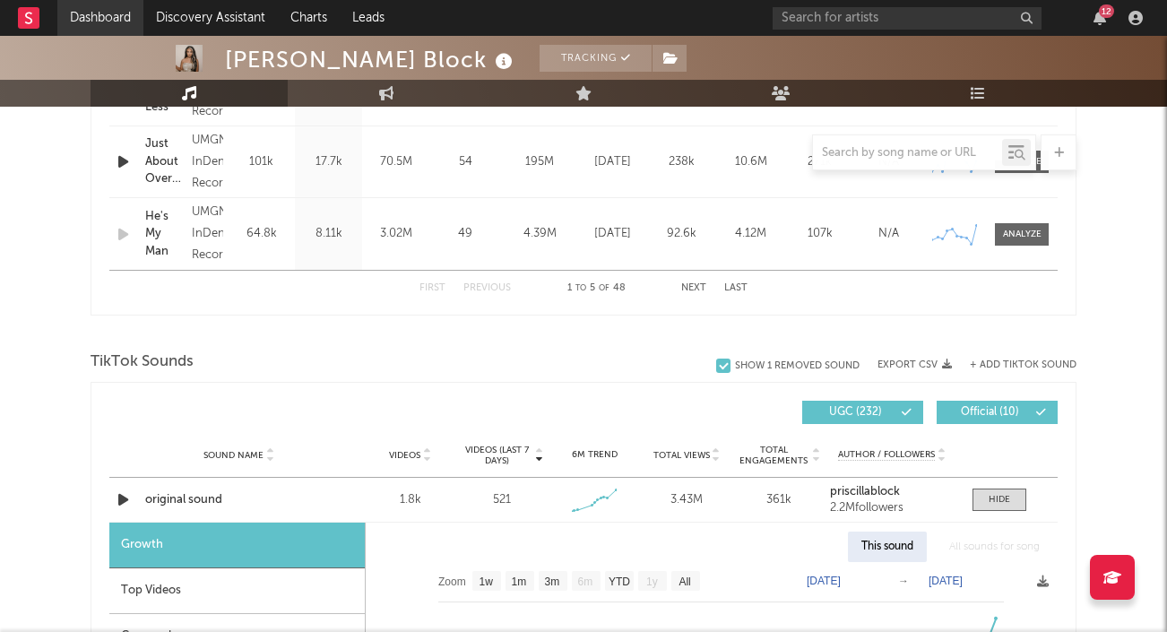
click at [106, 16] on link "Dashboard" at bounding box center [100, 18] width 86 height 36
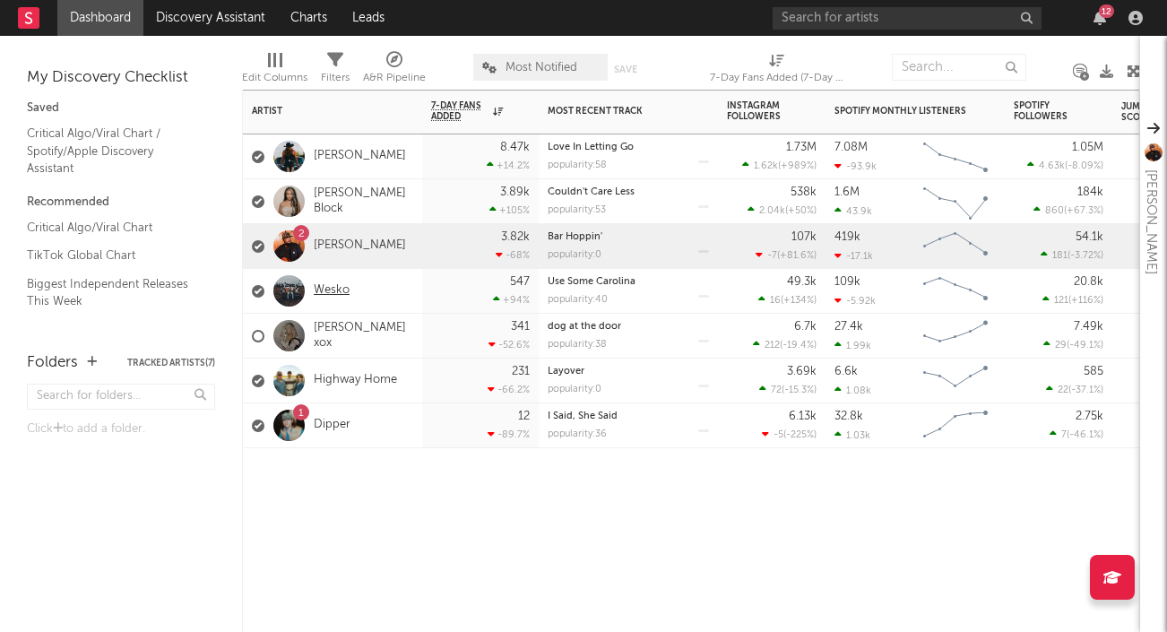
click at [330, 288] on link "Wesko" at bounding box center [332, 290] width 36 height 15
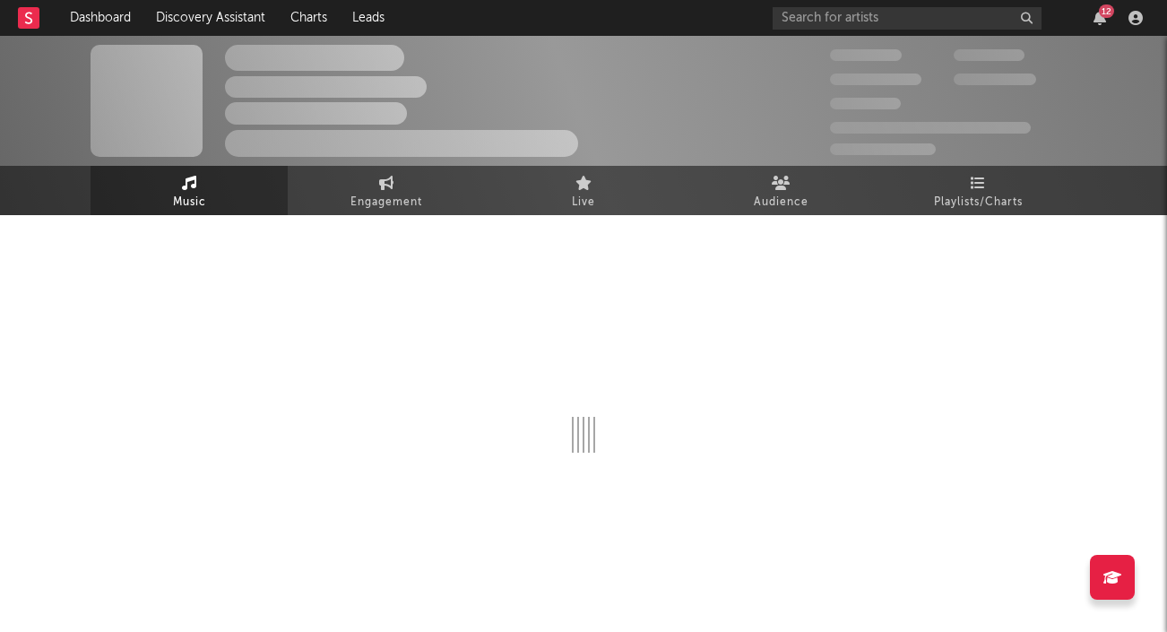
select select "6m"
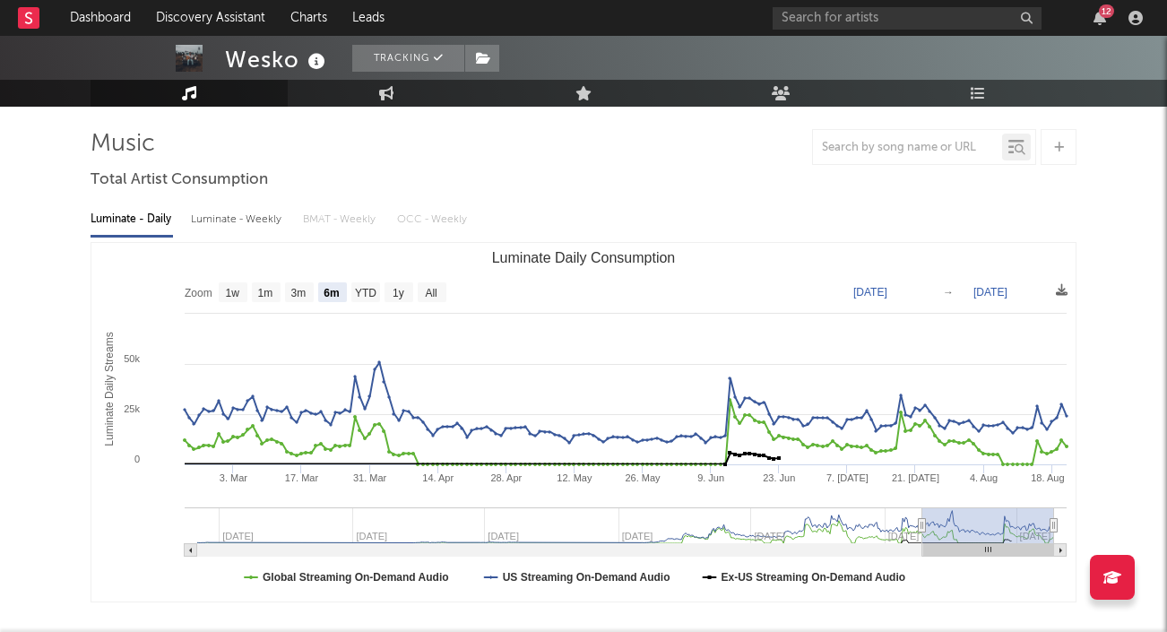
scroll to position [75, 0]
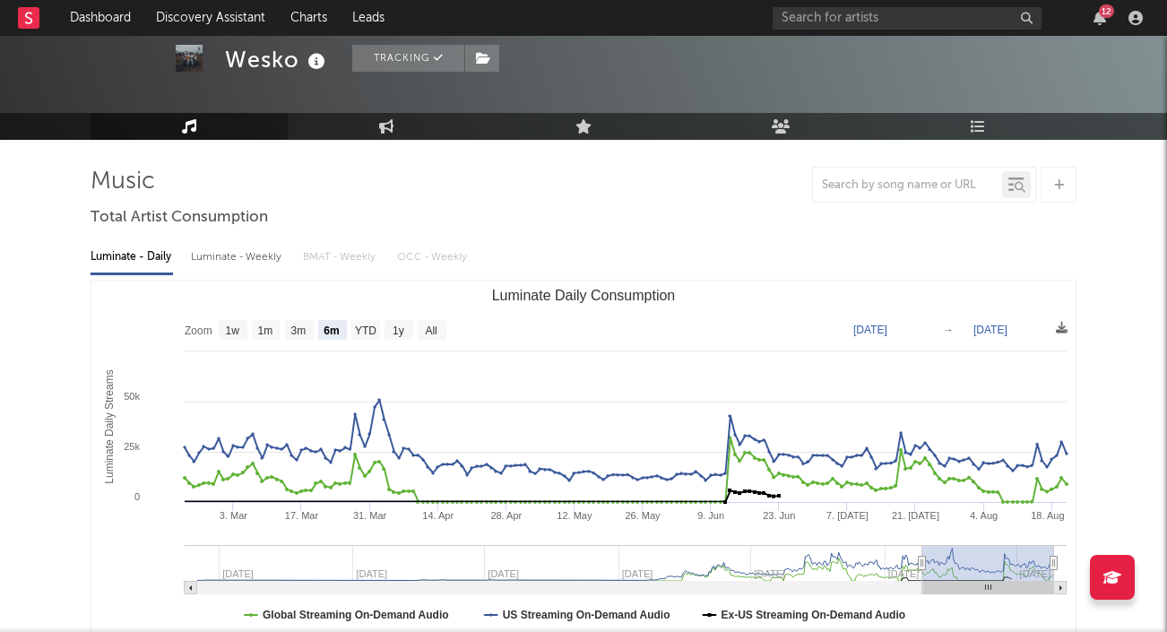
click at [212, 258] on div "Luminate - Weekly" at bounding box center [238, 257] width 94 height 30
select select "6m"
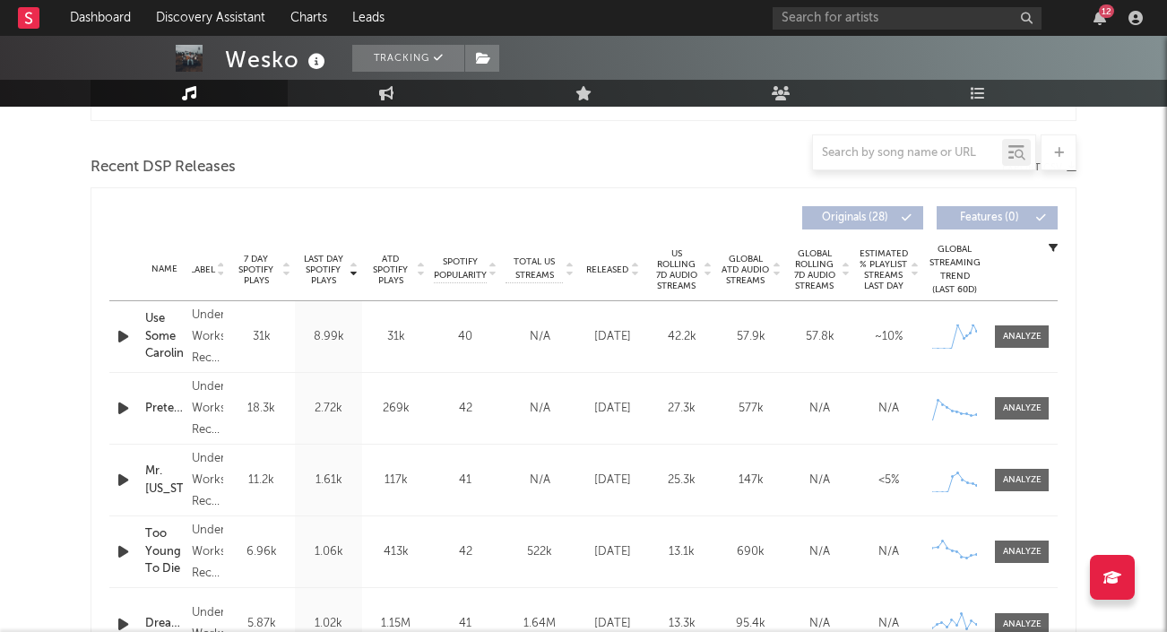
scroll to position [688, 0]
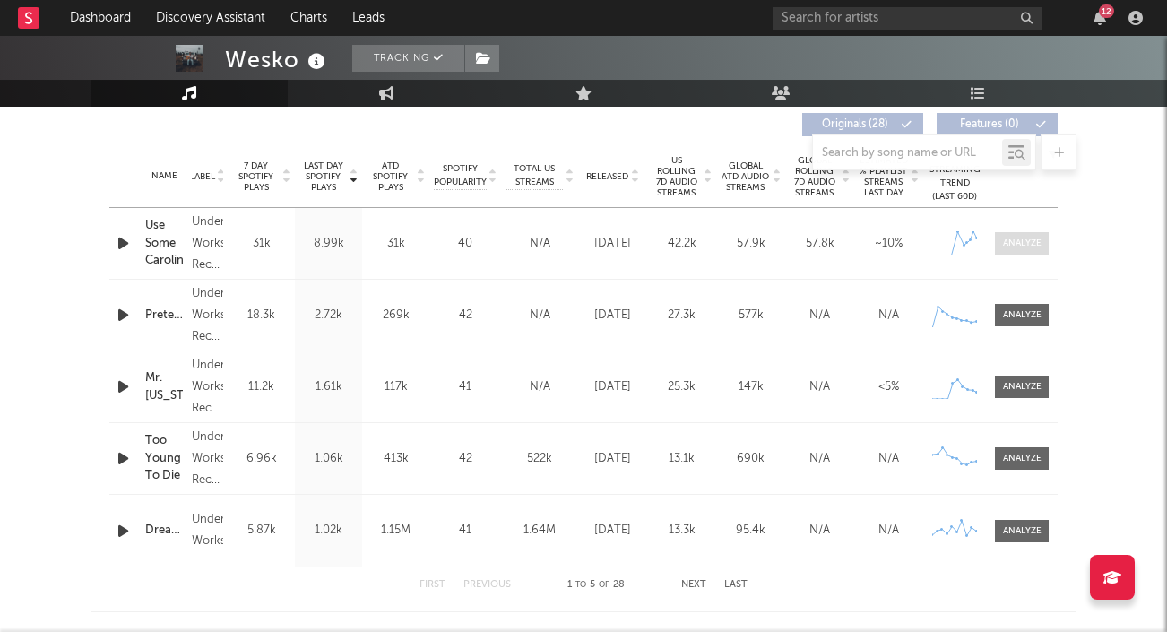
click at [1017, 239] on div at bounding box center [1022, 243] width 39 height 13
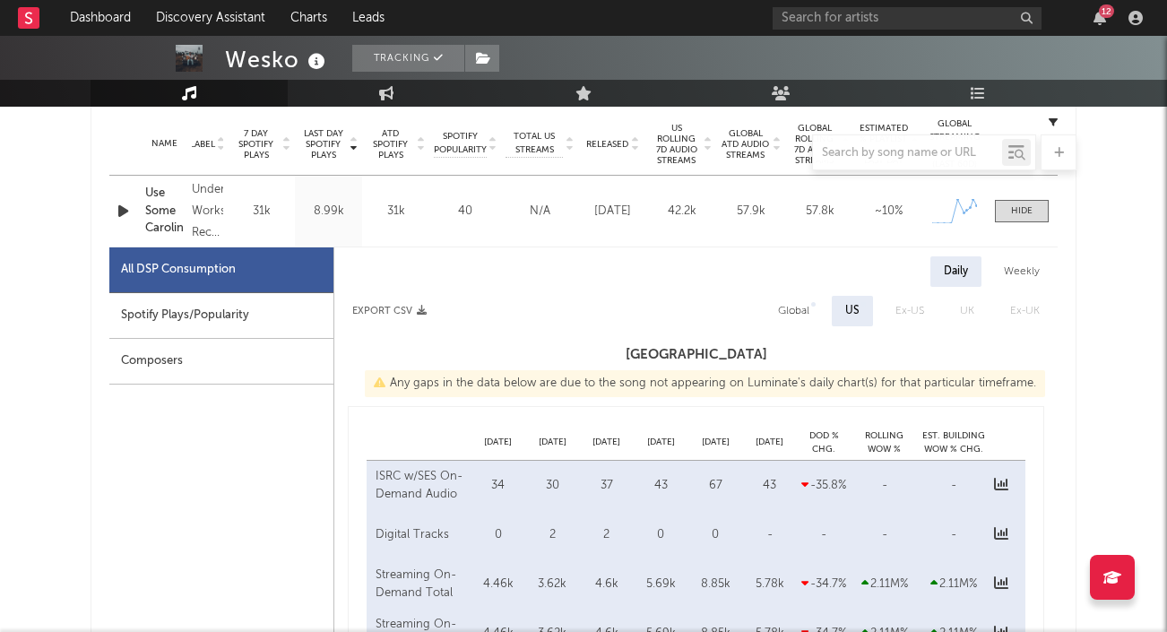
select select "1w"
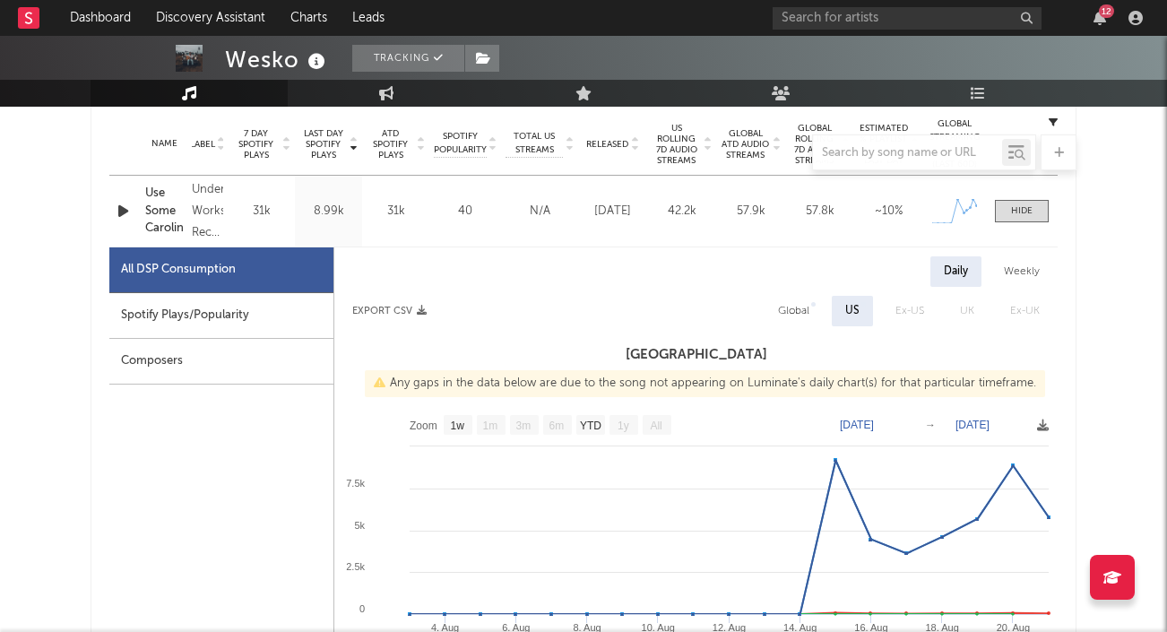
scroll to position [727, 0]
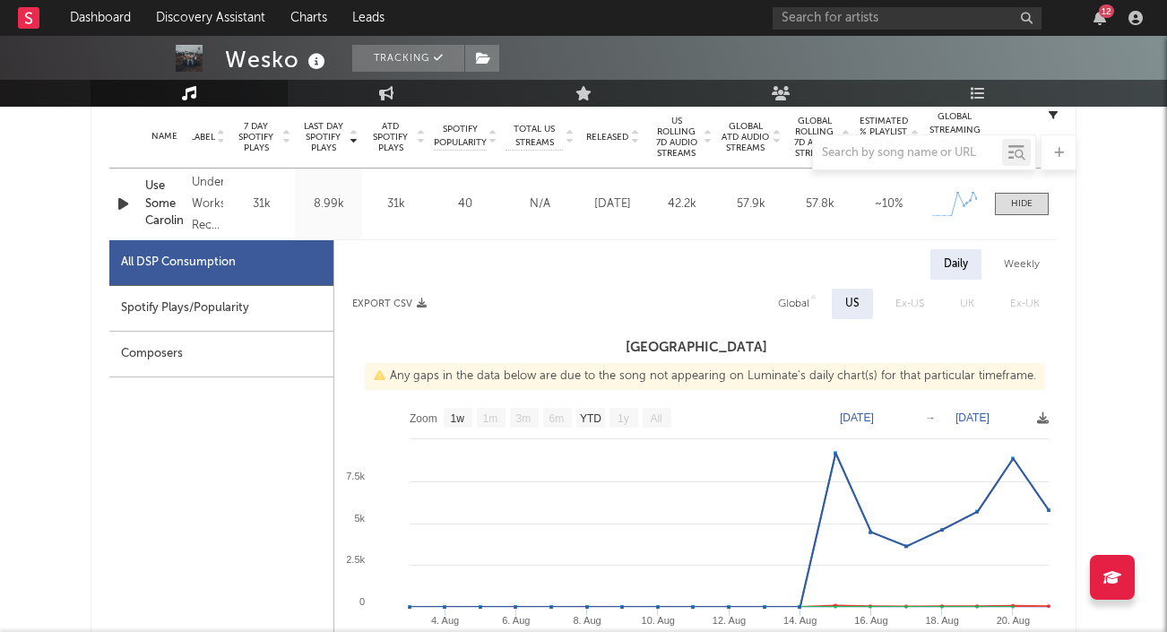
click at [1025, 260] on div "Weekly" at bounding box center [1022, 264] width 63 height 30
select select "1w"
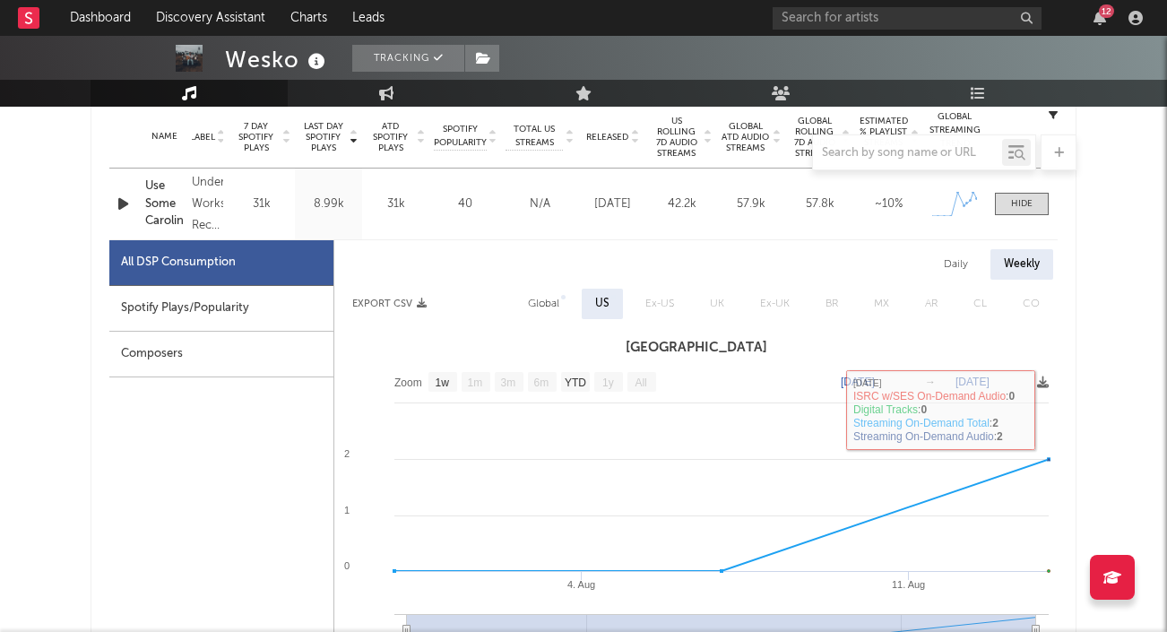
click at [961, 262] on div "Daily" at bounding box center [955, 264] width 51 height 30
select select "1w"
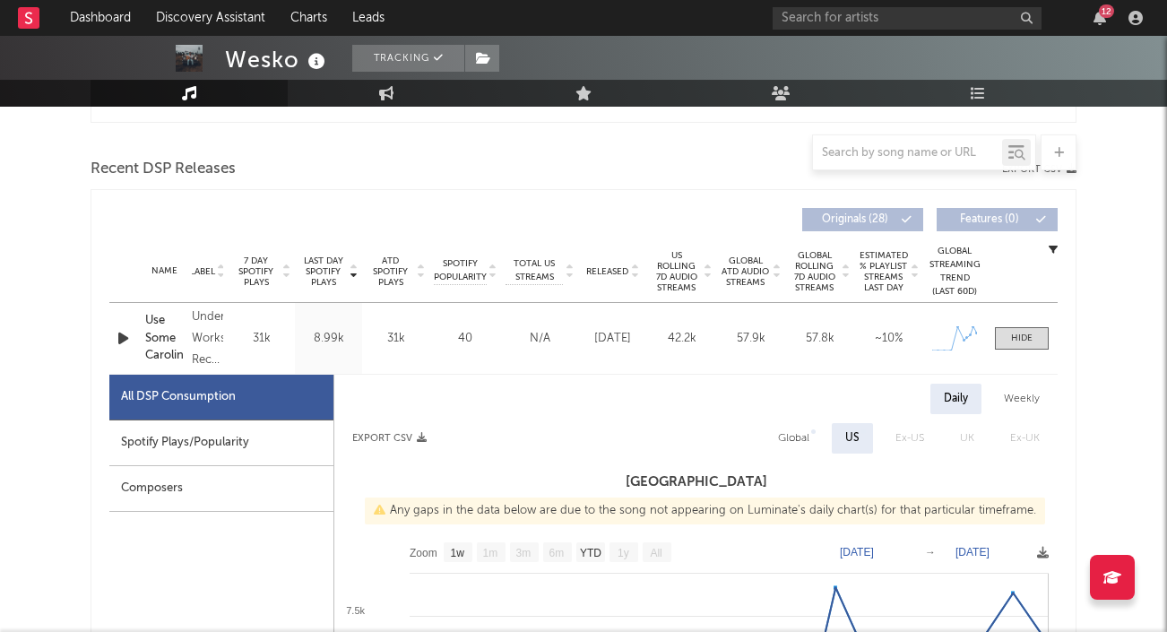
scroll to position [564, 0]
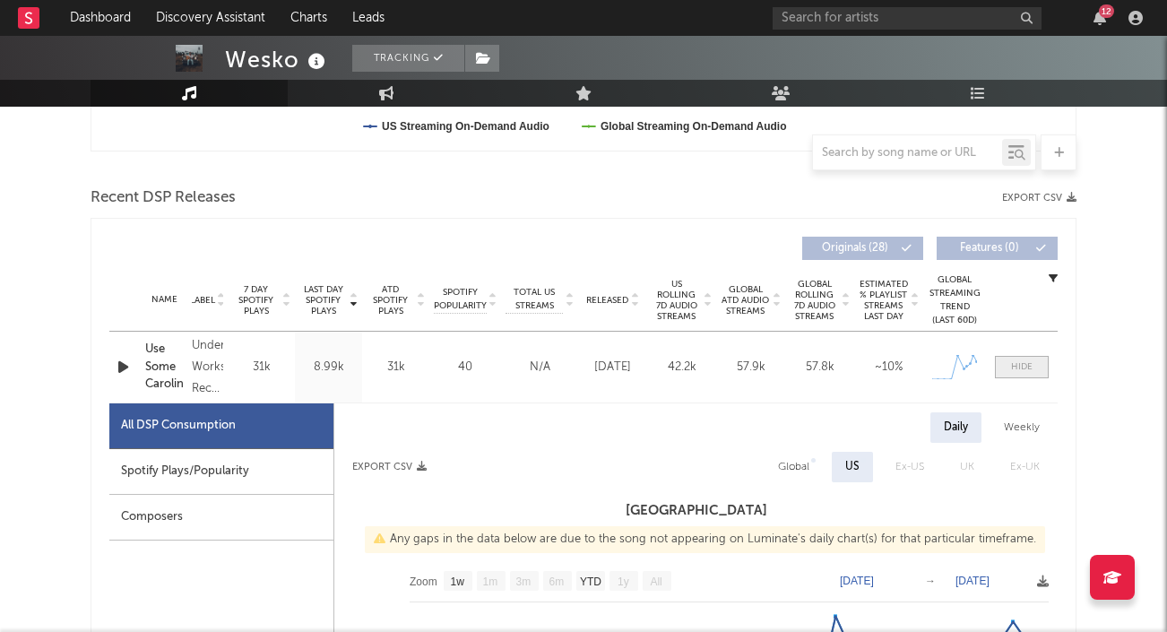
click at [1036, 368] on span at bounding box center [1022, 367] width 54 height 22
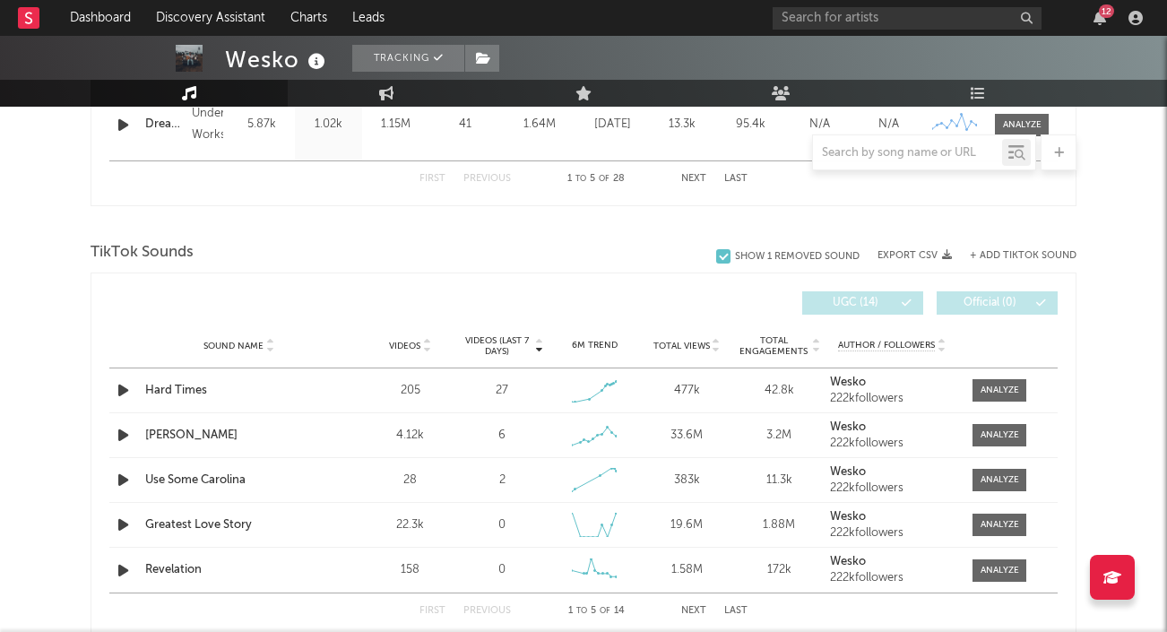
scroll to position [1220, 0]
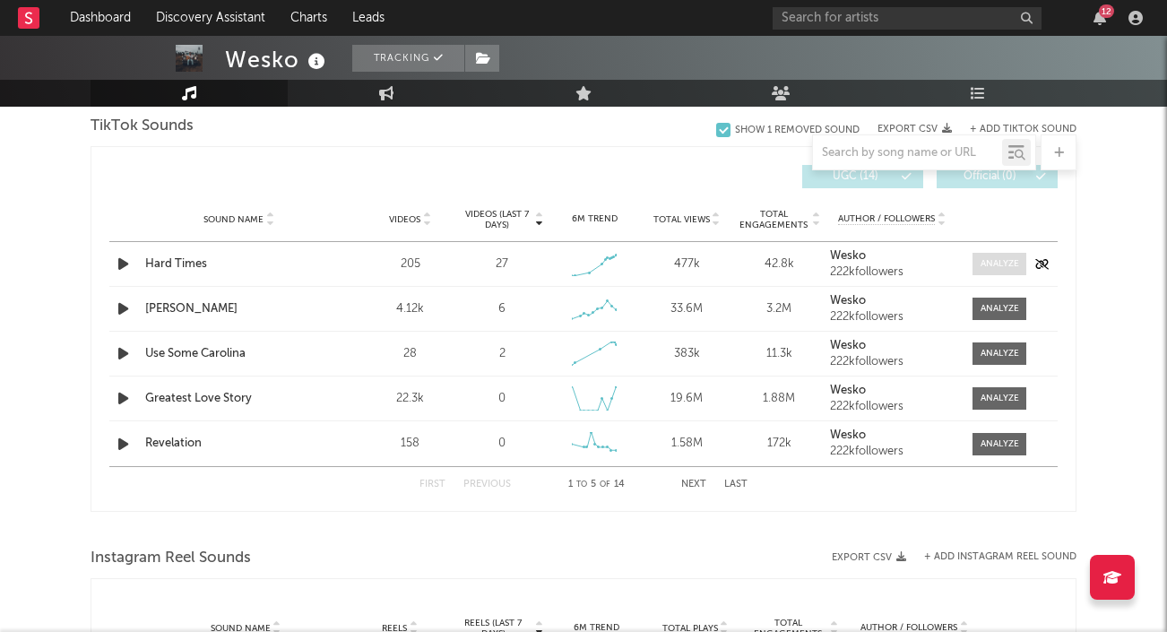
click at [989, 265] on div at bounding box center [1000, 263] width 39 height 13
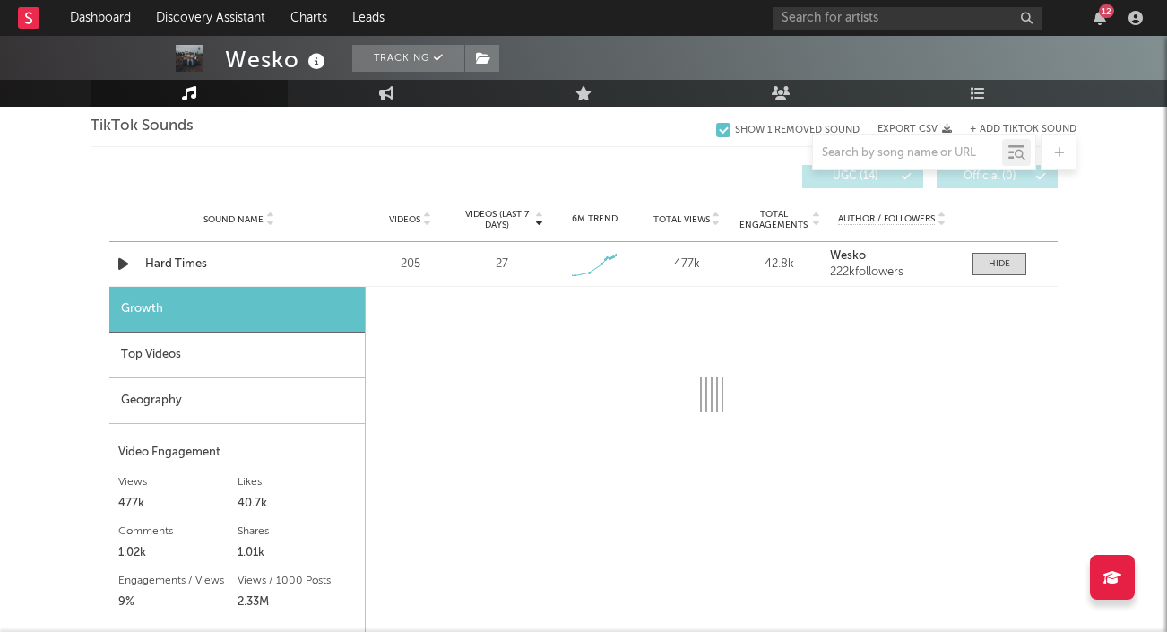
select select "1w"
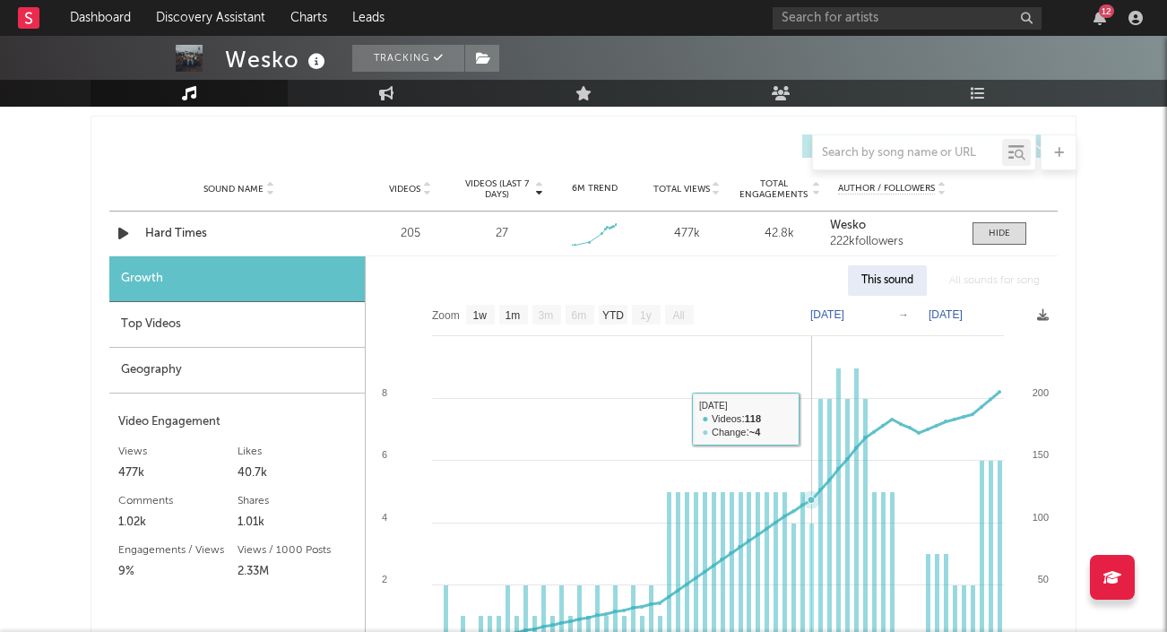
scroll to position [1185, 0]
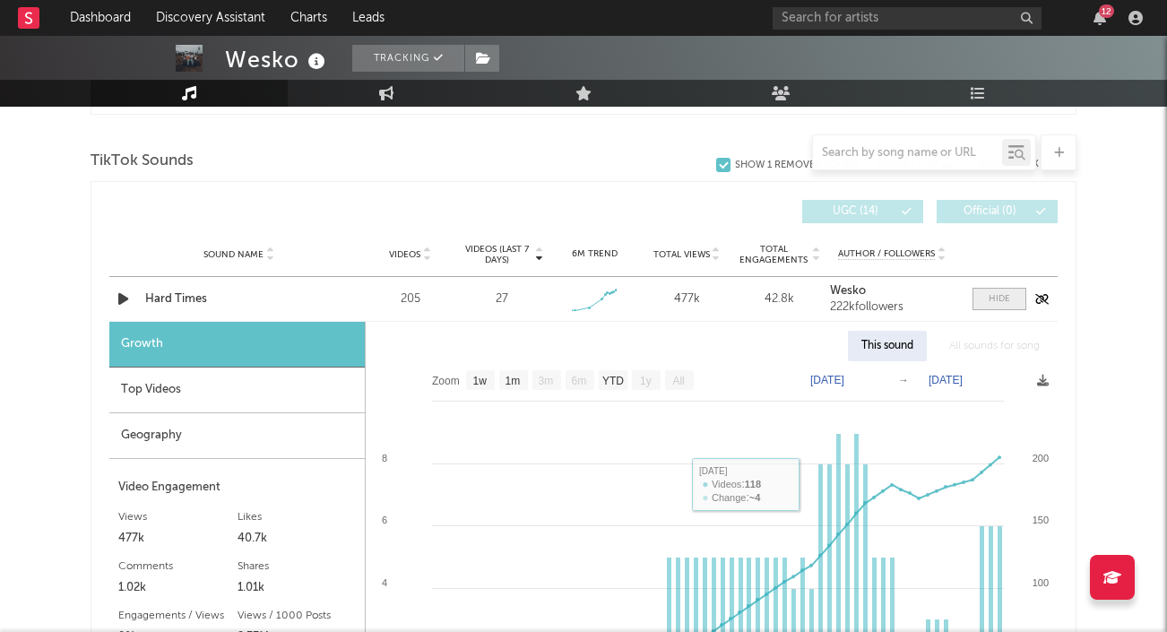
click at [991, 303] on div at bounding box center [1000, 298] width 22 height 13
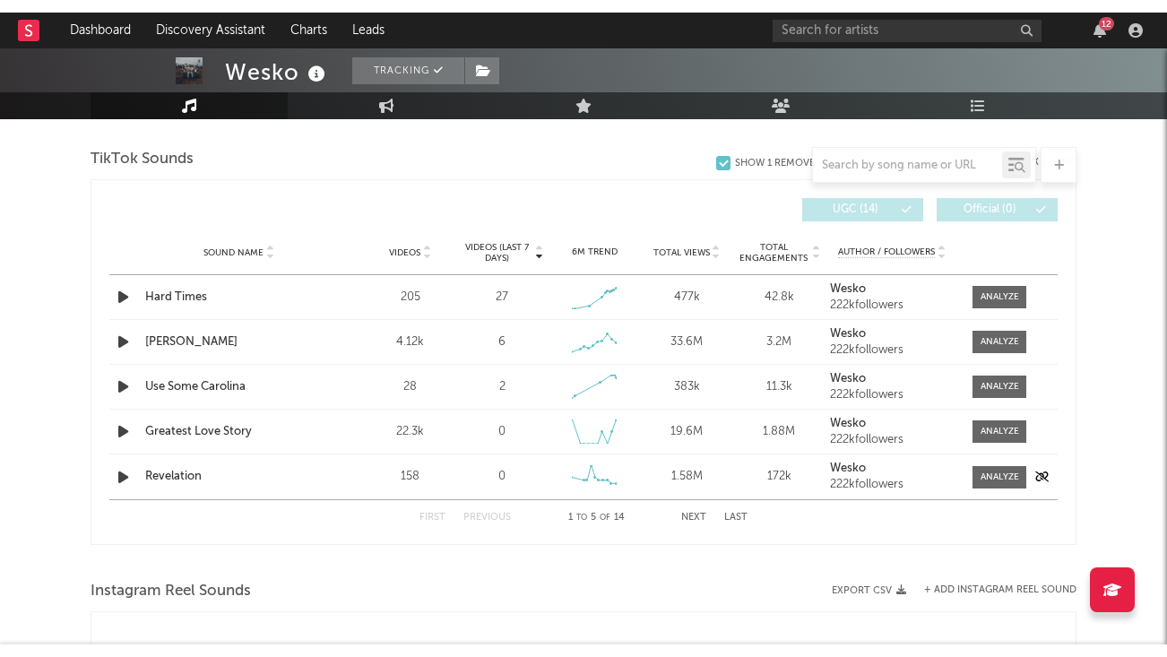
scroll to position [1204, 0]
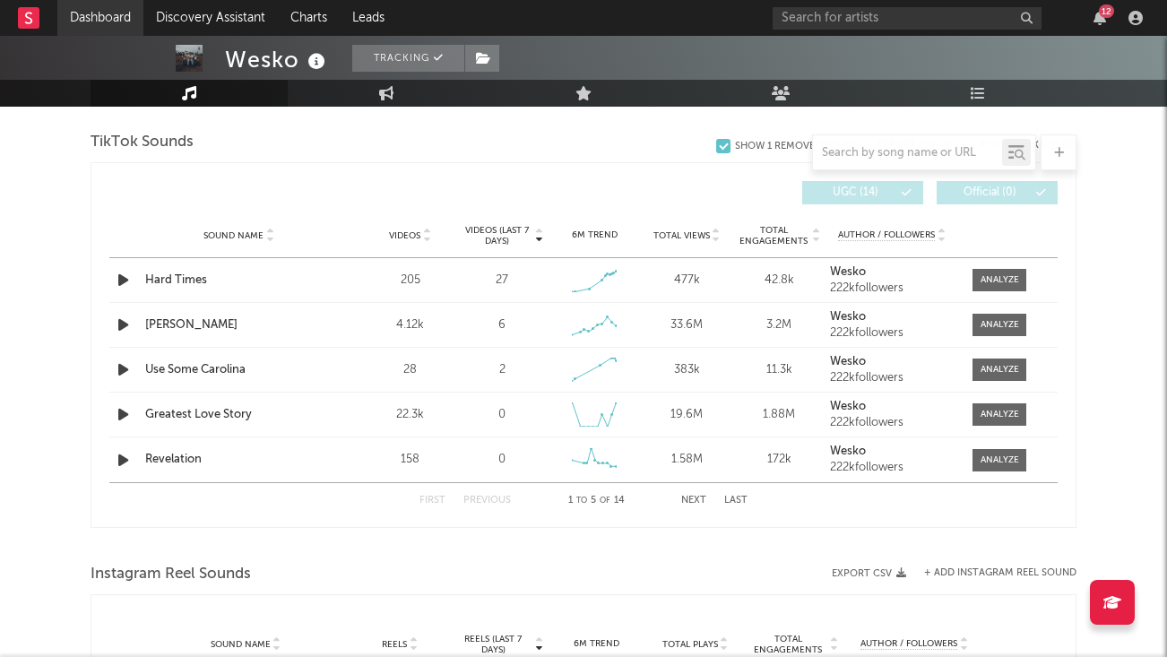
click at [102, 11] on link "Dashboard" at bounding box center [100, 18] width 86 height 36
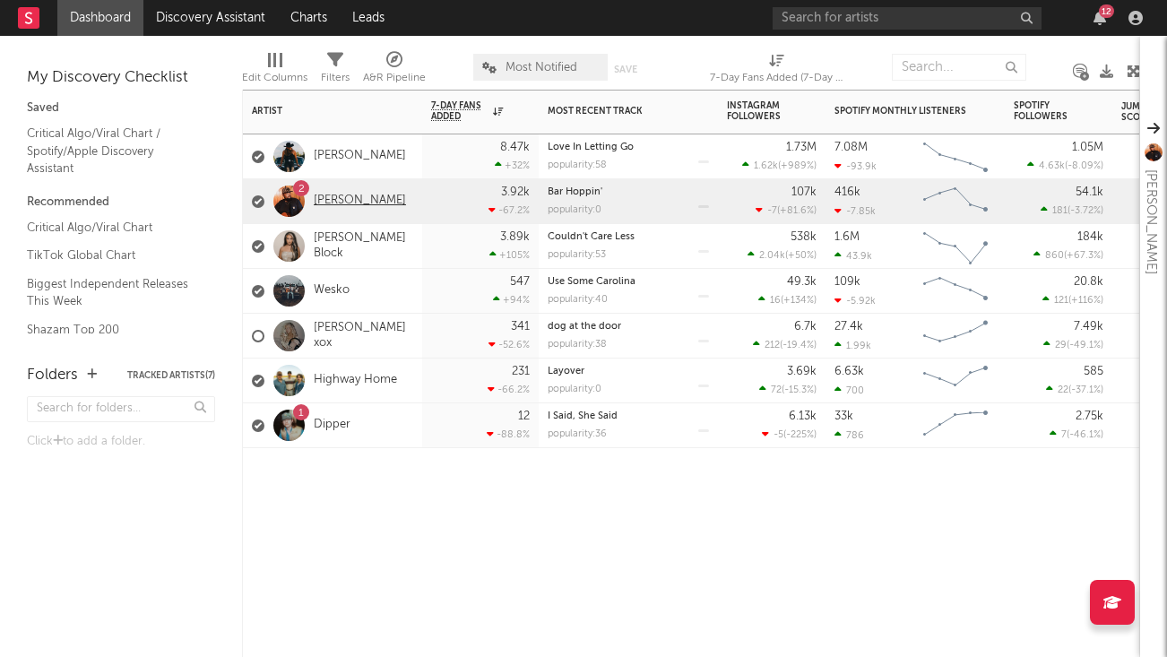
click at [348, 195] on link "[PERSON_NAME]" at bounding box center [360, 201] width 92 height 15
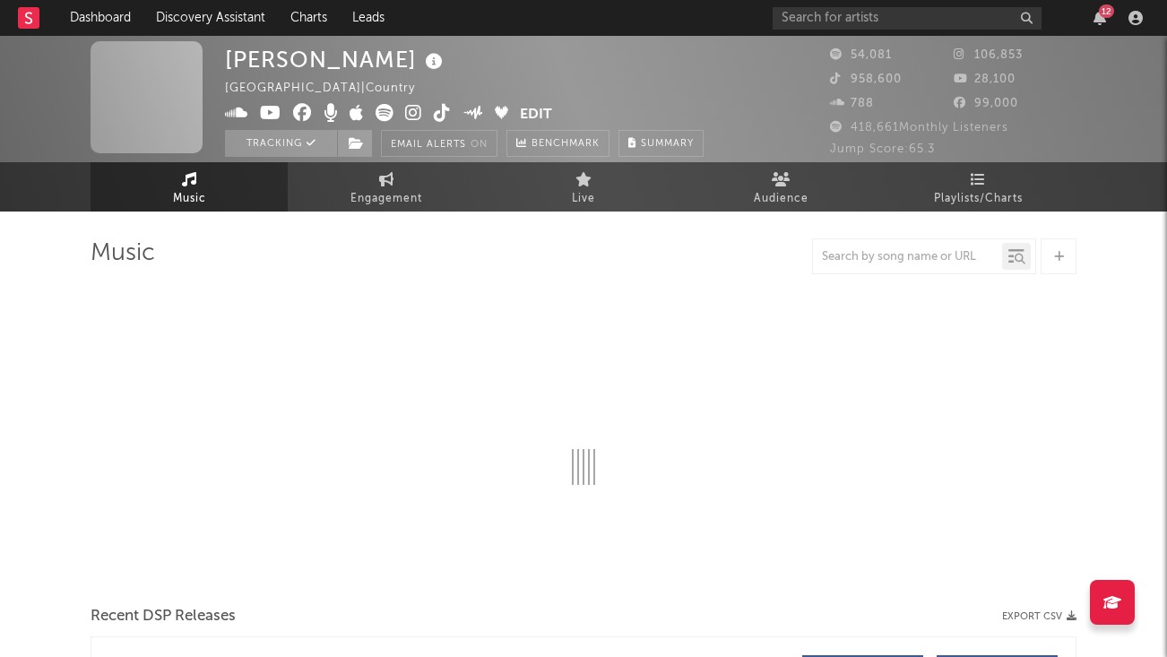
select select "6m"
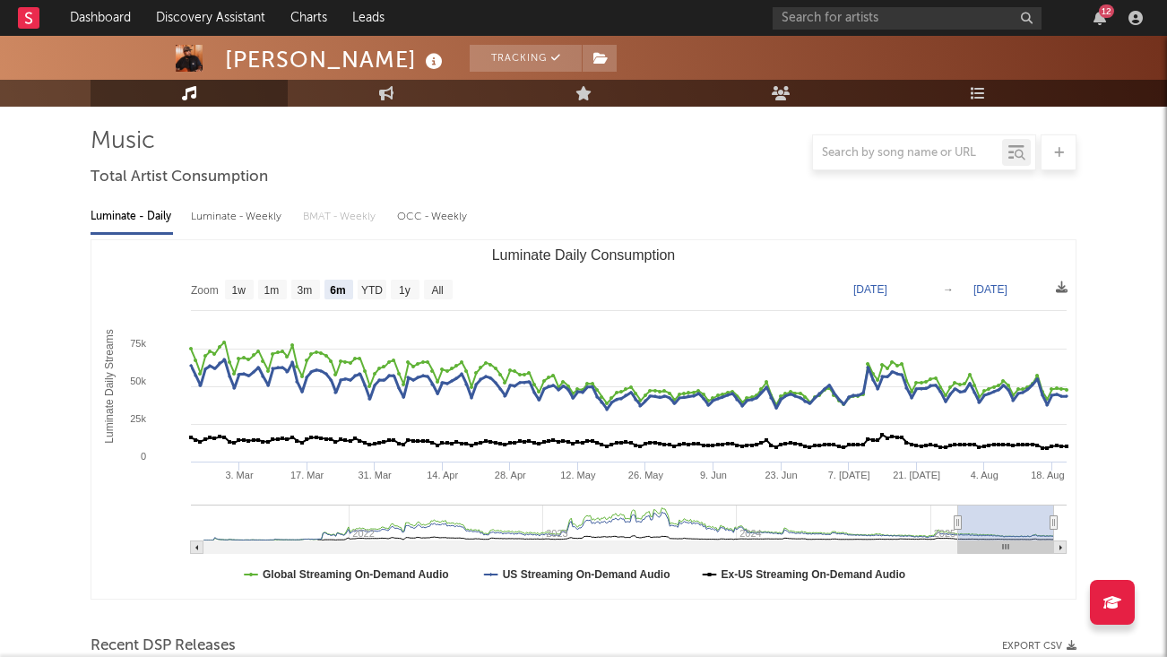
scroll to position [115, 0]
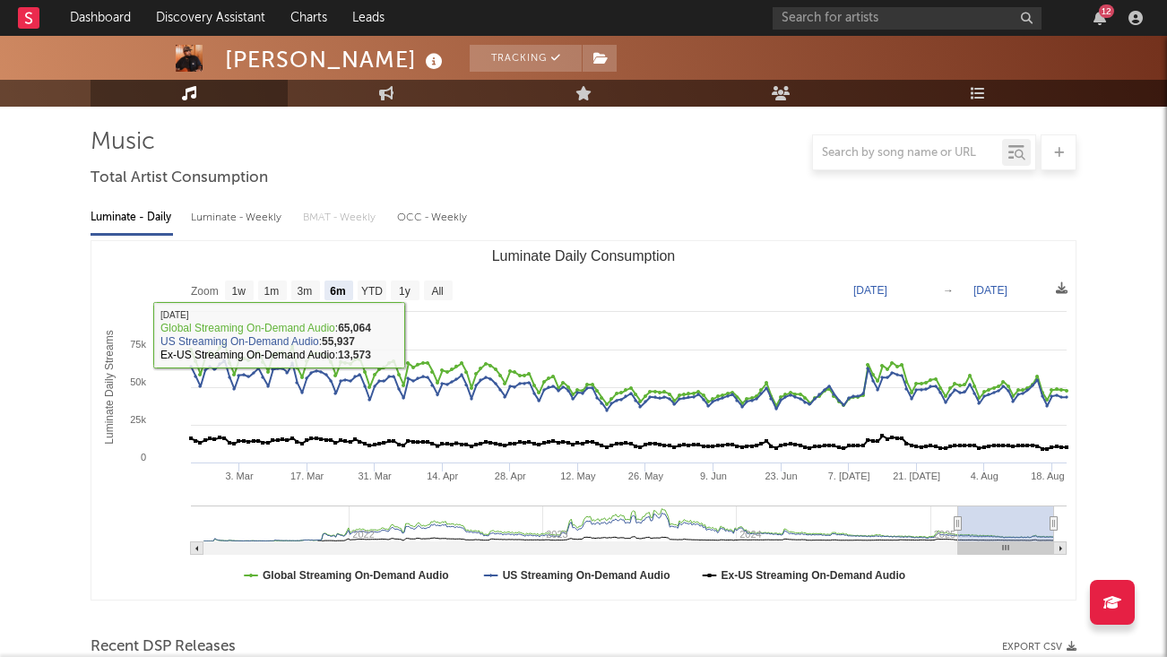
click at [260, 214] on div "Luminate - Weekly" at bounding box center [238, 218] width 94 height 30
select select "6m"
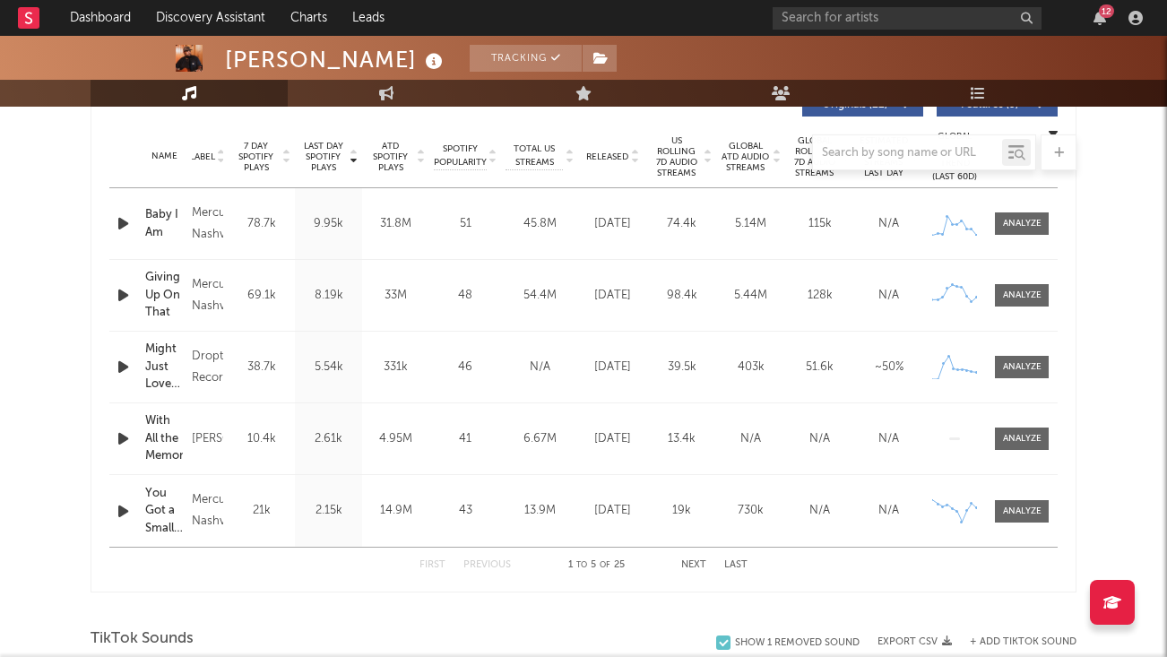
scroll to position [708, 0]
click at [1022, 363] on div at bounding box center [1022, 365] width 39 height 13
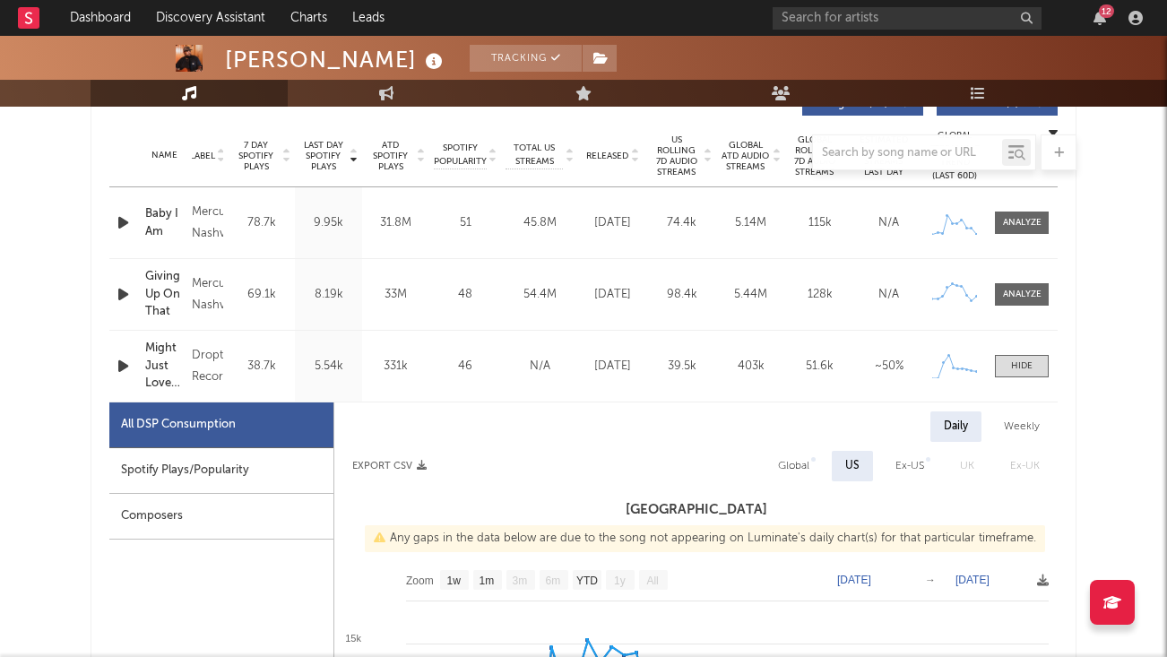
select select "1w"
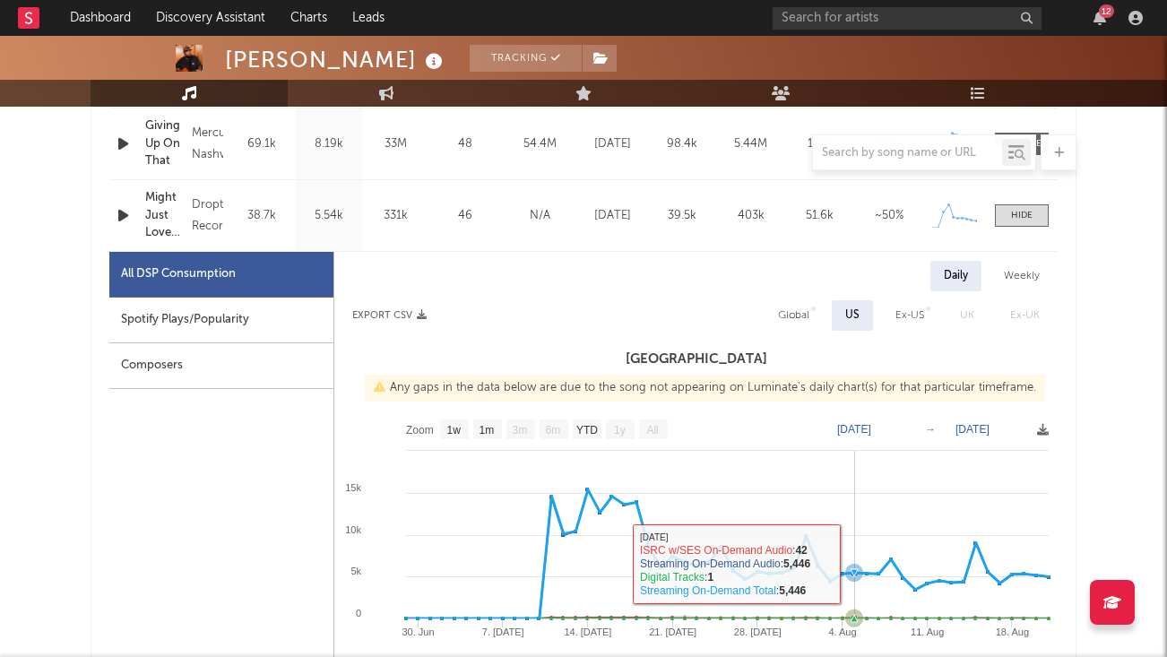
scroll to position [845, 0]
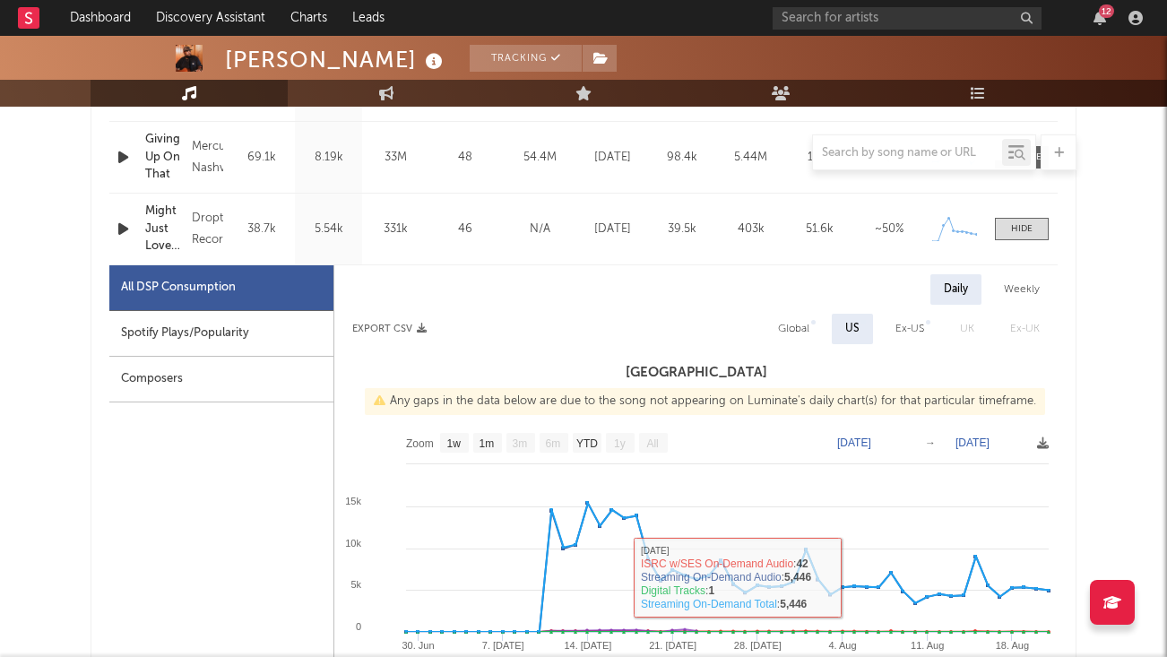
click at [1013, 275] on div "Weekly" at bounding box center [1022, 289] width 63 height 30
select select "1w"
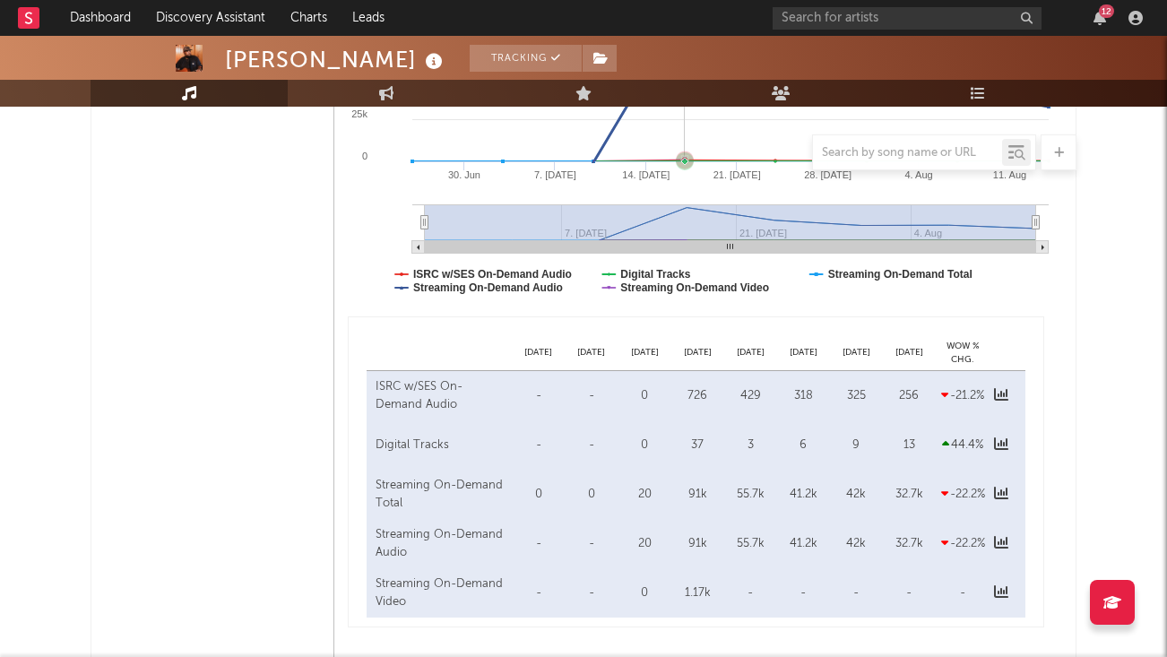
scroll to position [1610, 0]
